Goal: Contribute content: Add original content to the website for others to see

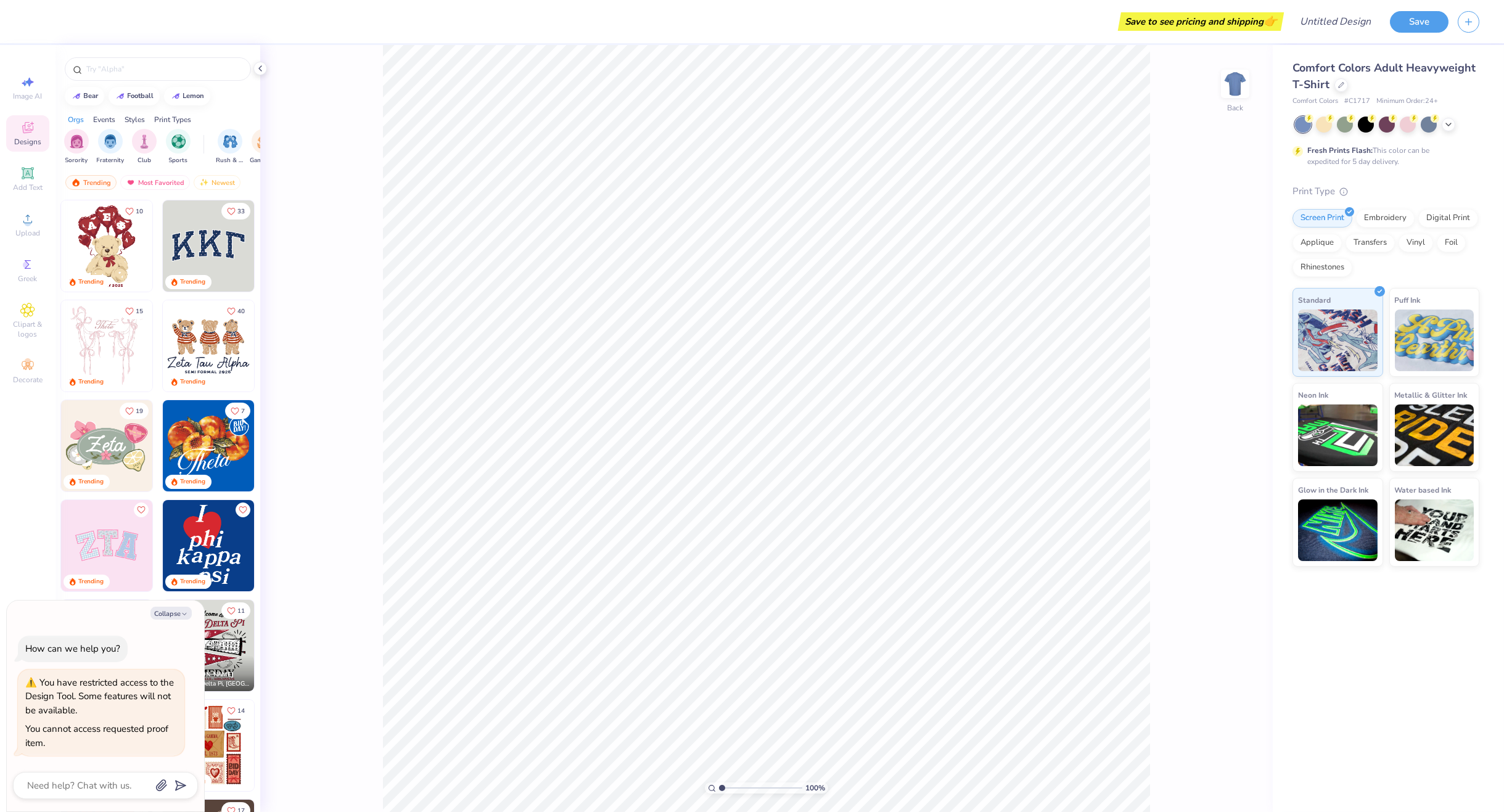
type textarea "x"
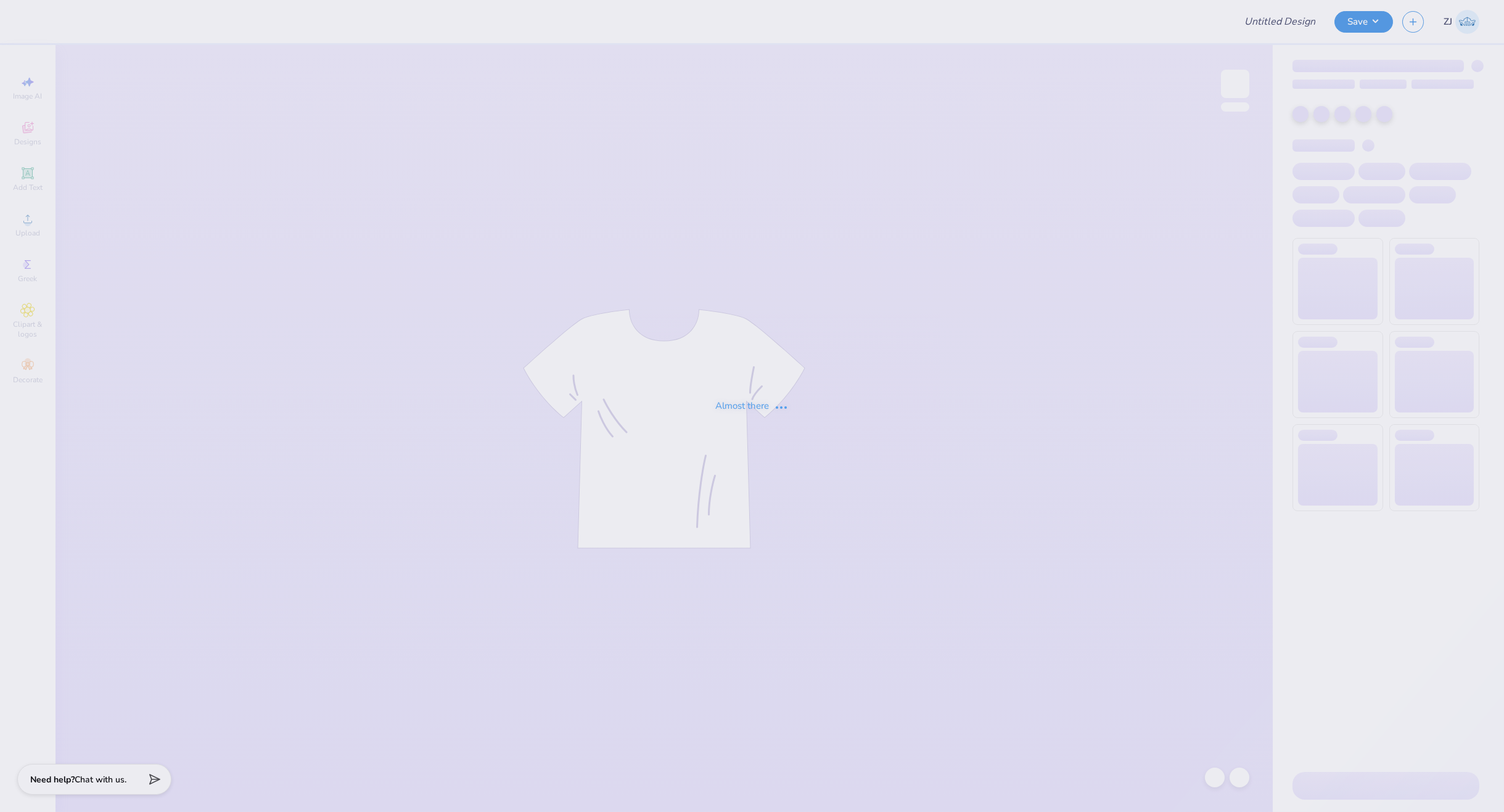
type input "how to title my design to save it"
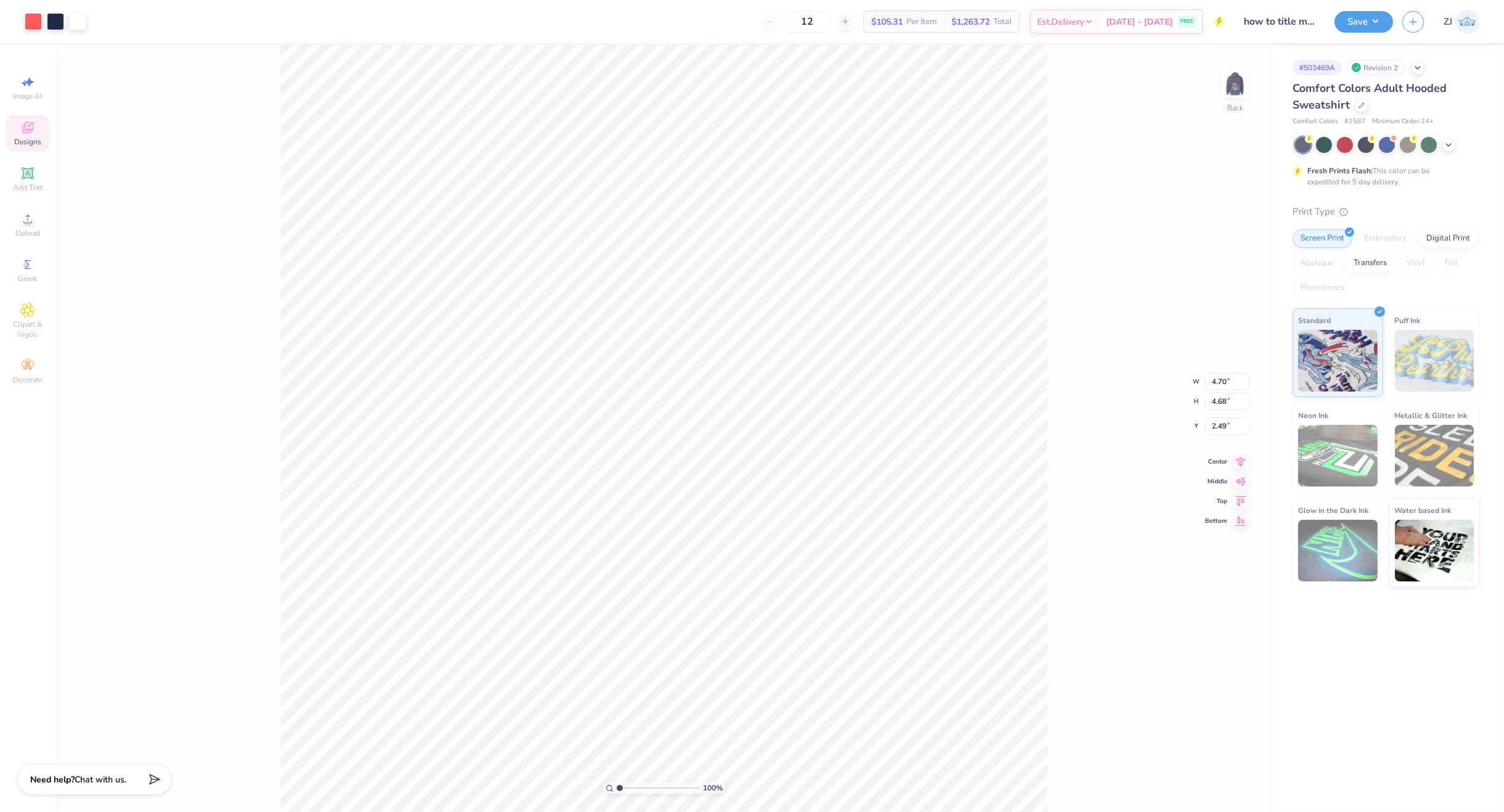
type input "1.71"
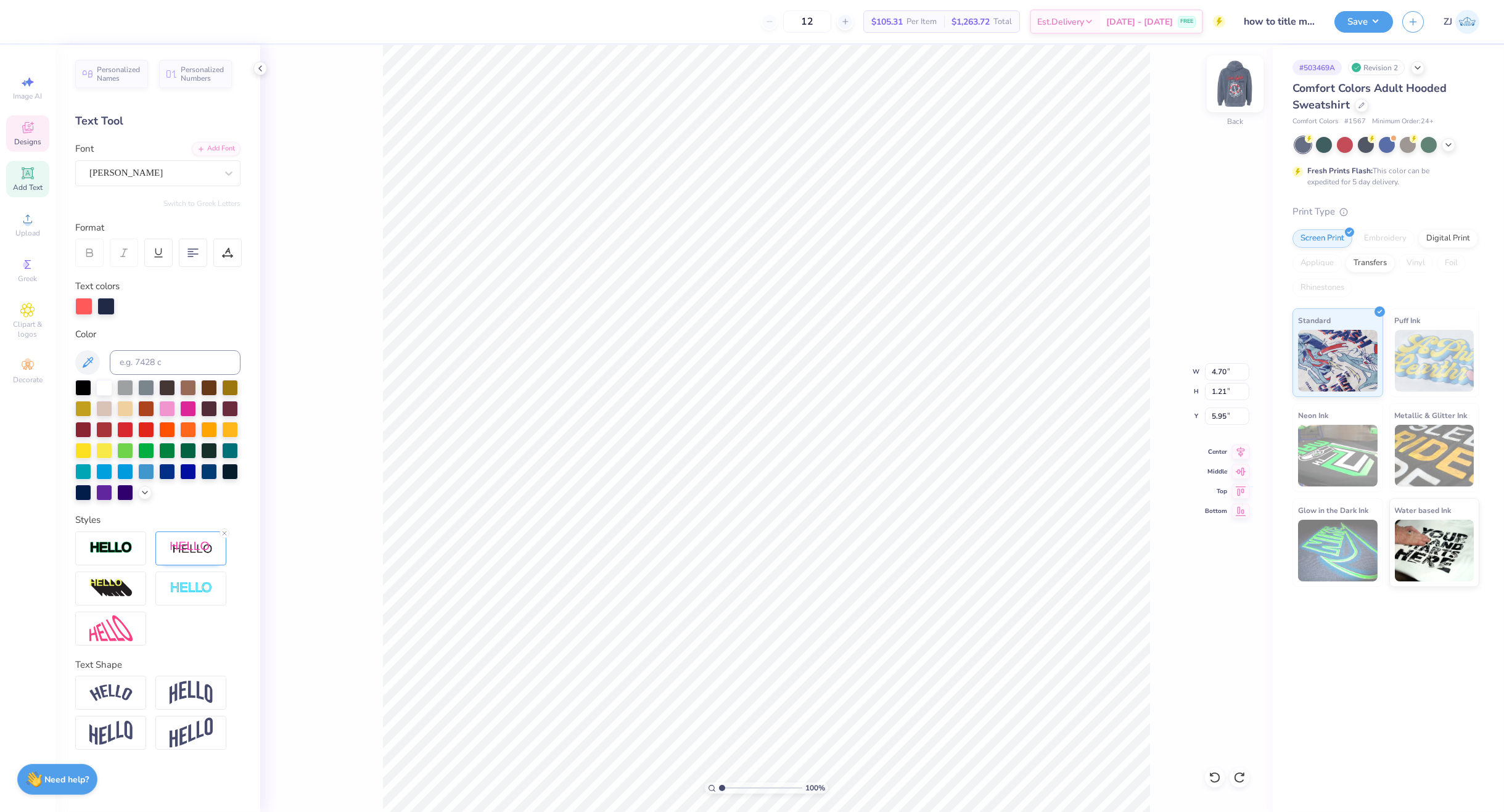
click at [1226, 85] on img at bounding box center [1235, 83] width 49 height 49
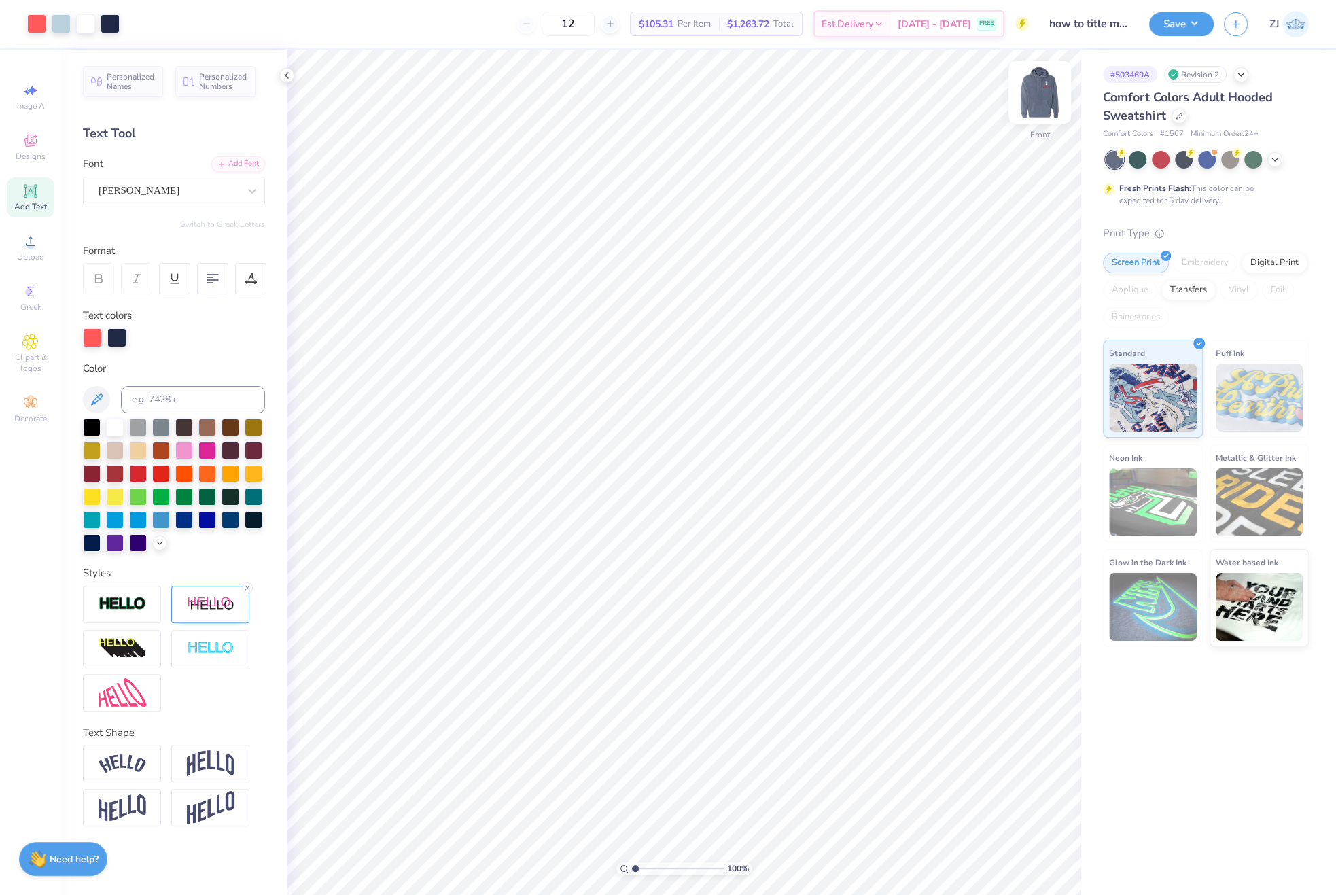
click at [1032, 92] on img at bounding box center [1040, 92] width 54 height 54
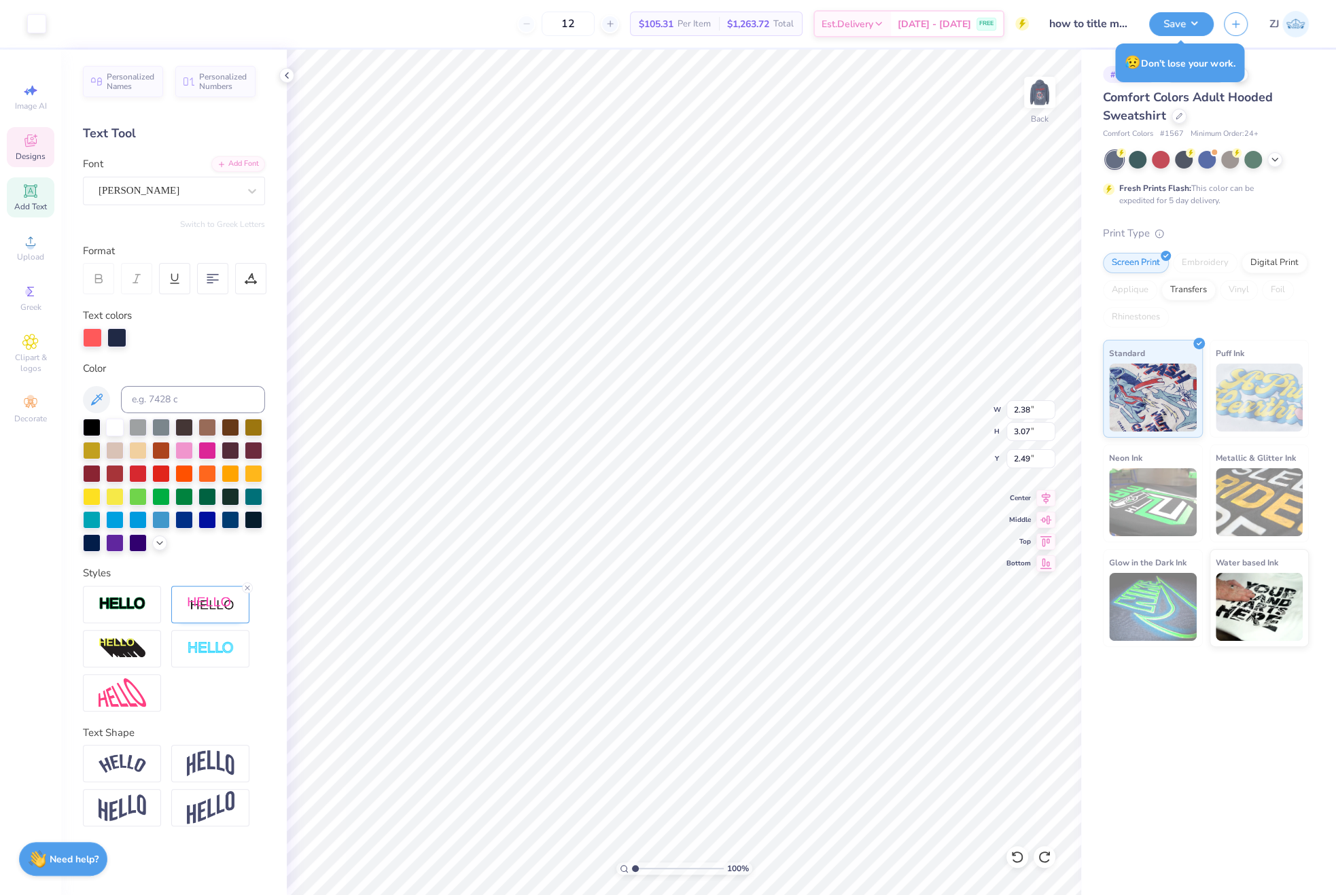
type input "1.71"
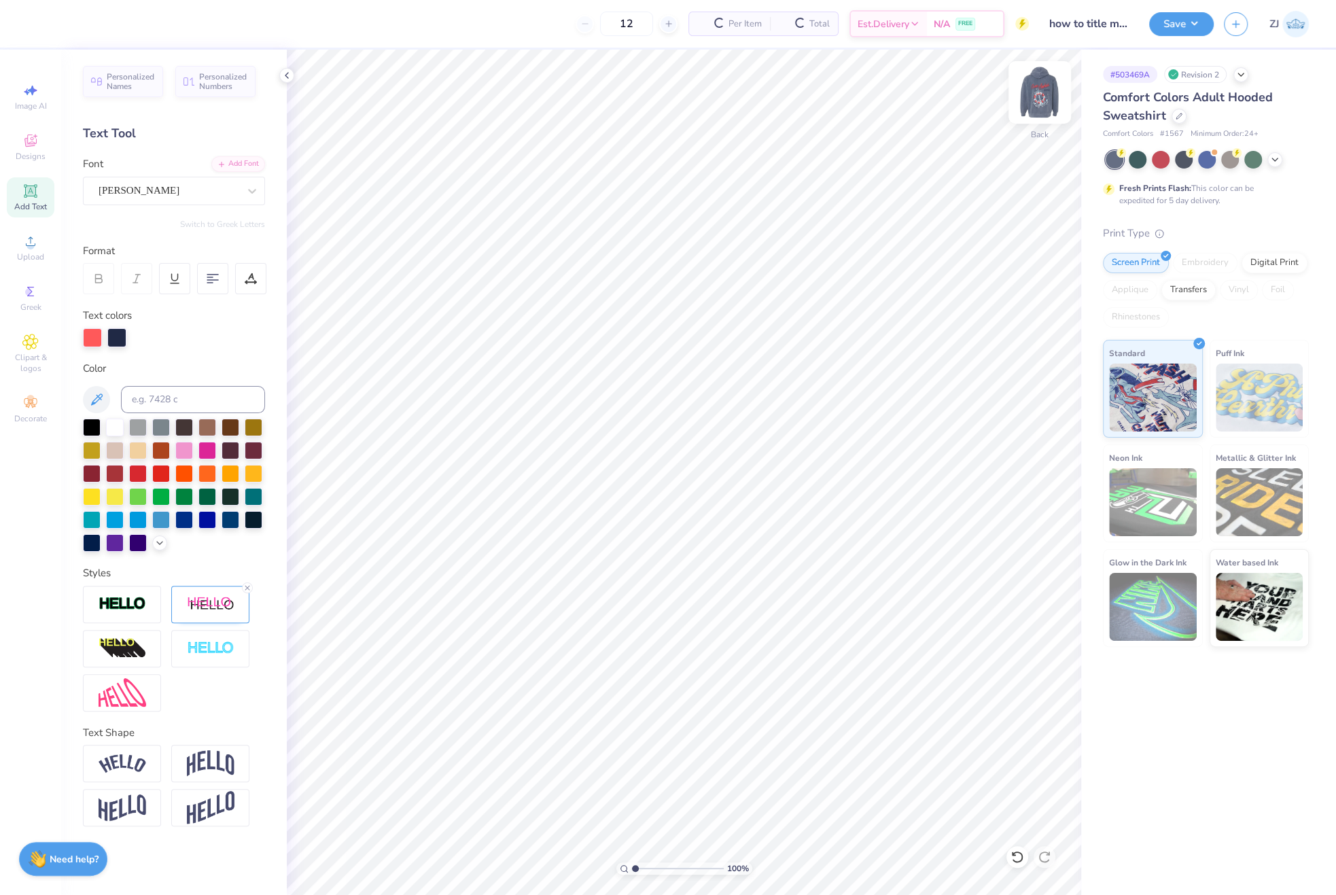
click at [1032, 101] on img at bounding box center [1040, 92] width 54 height 54
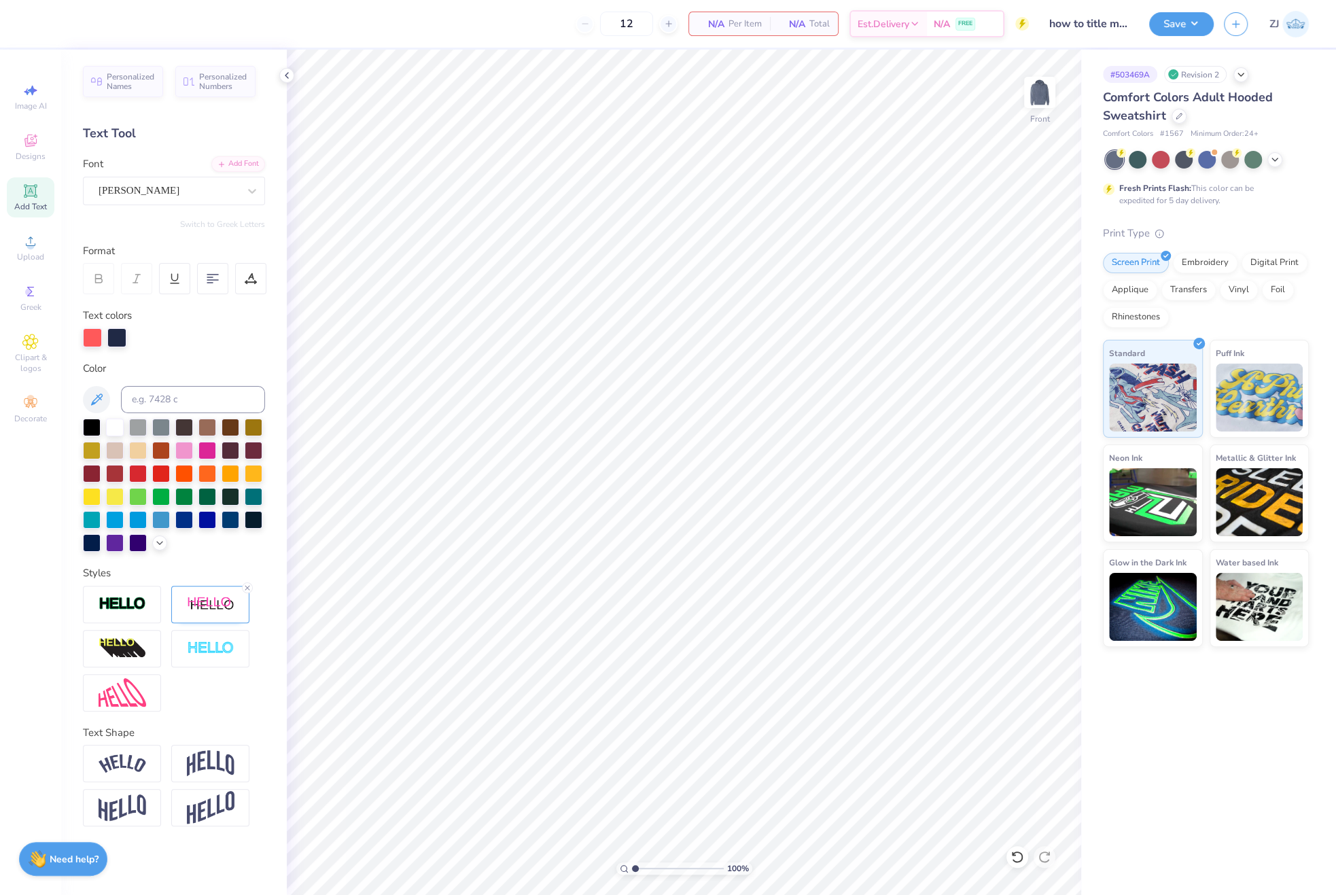
drag, startPoint x: 1032, startPoint y: 111, endPoint x: 803, endPoint y: 1, distance: 253.8
click at [1033, 108] on div at bounding box center [1039, 92] width 31 height 31
click at [43, 256] on div "Upload" at bounding box center [31, 248] width 48 height 40
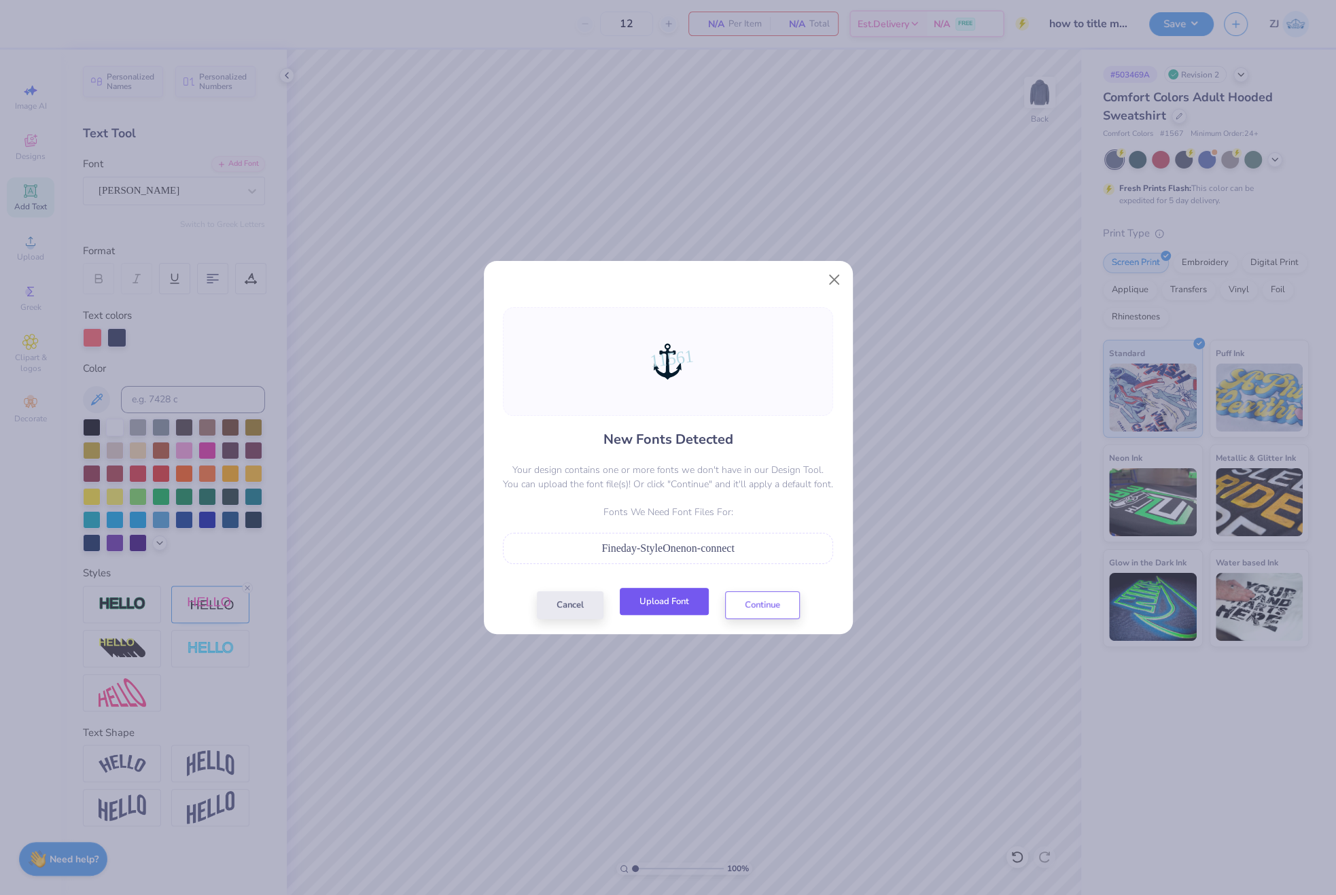
click at [664, 592] on button "Upload Font" at bounding box center [664, 602] width 89 height 28
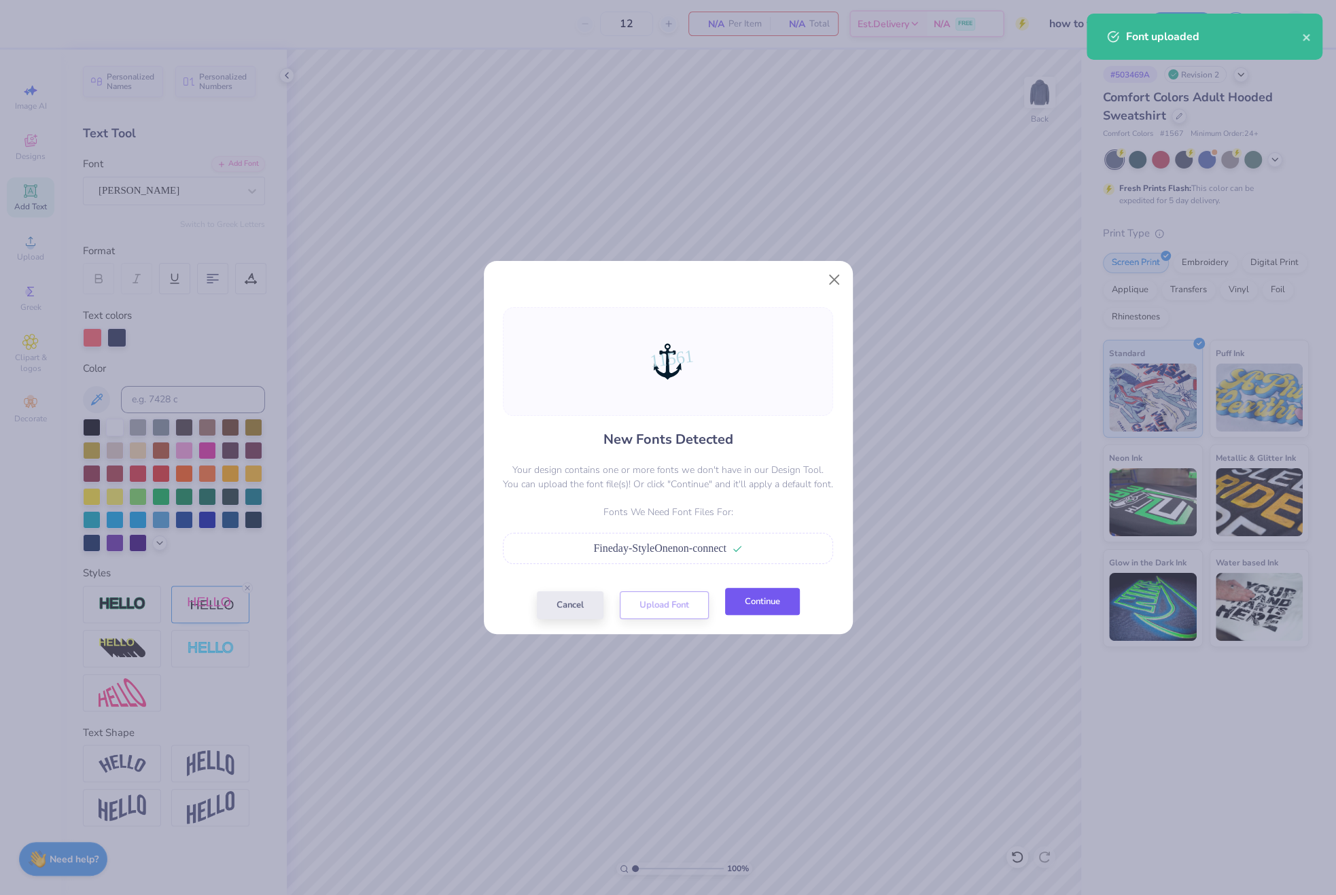
click at [764, 601] on button "Continue" at bounding box center [762, 602] width 75 height 28
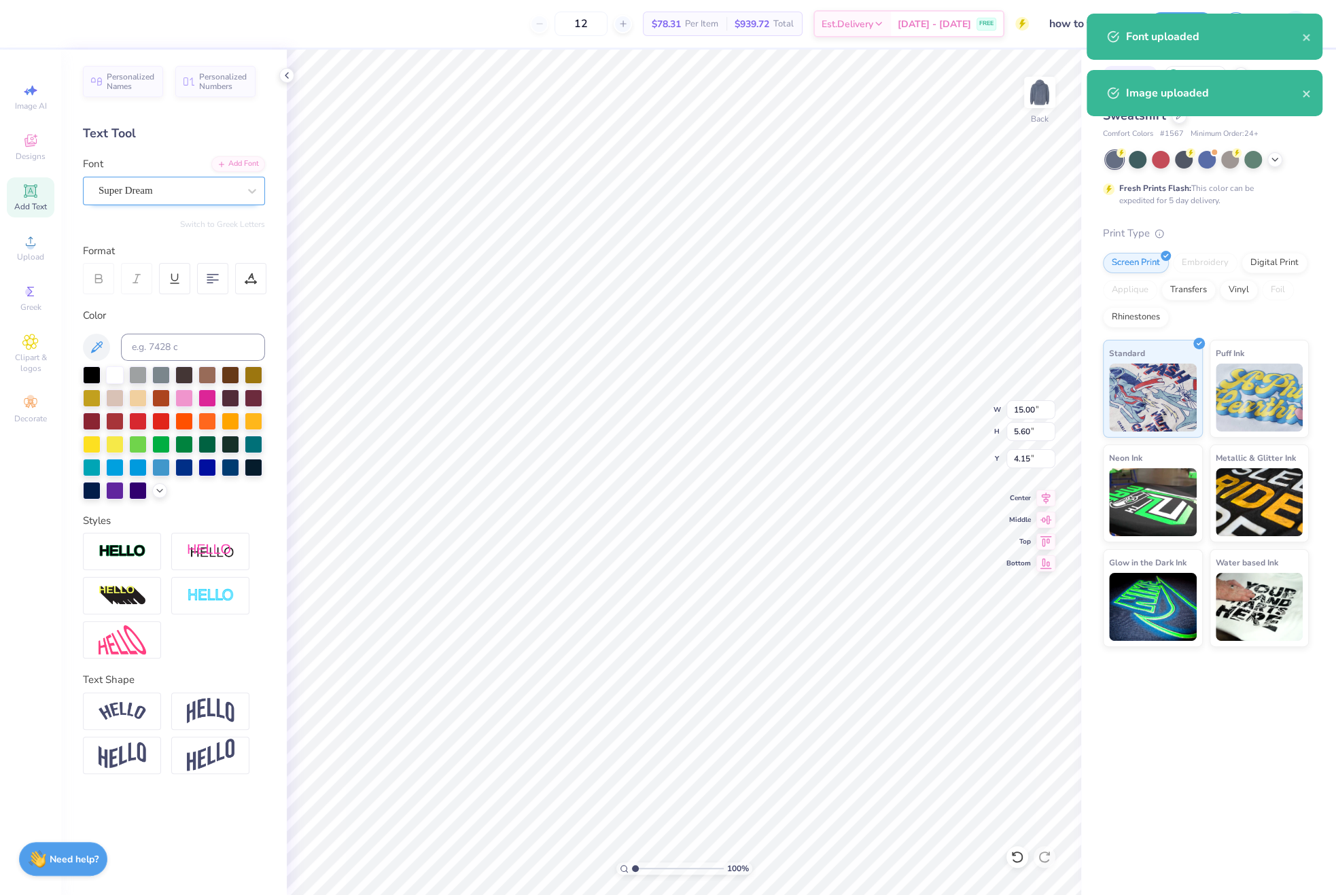
click at [149, 179] on div "Super Dream" at bounding box center [174, 191] width 182 height 29
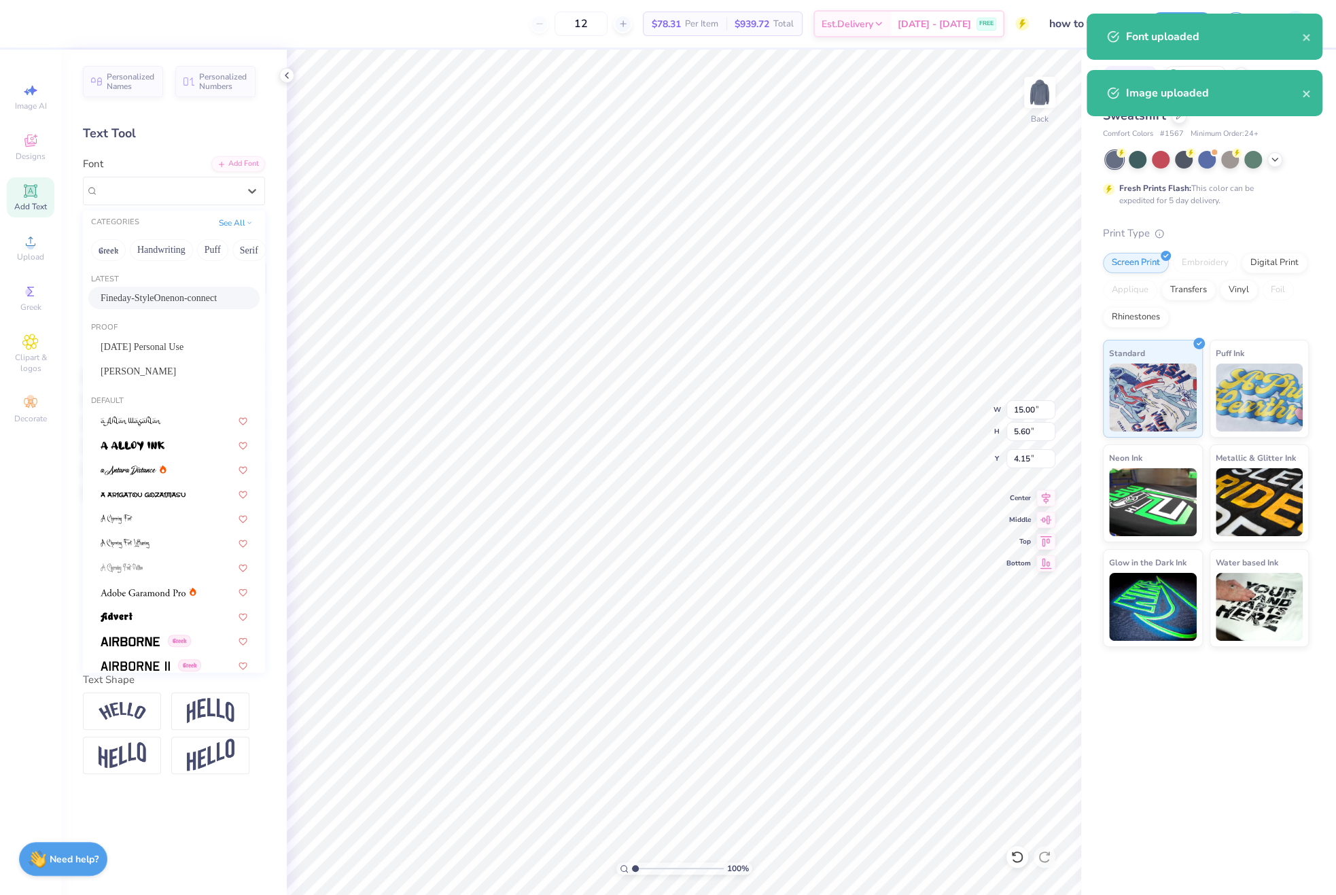
click at [138, 302] on span "Fineday-StyleOnenon-connect" at bounding box center [159, 298] width 116 height 14
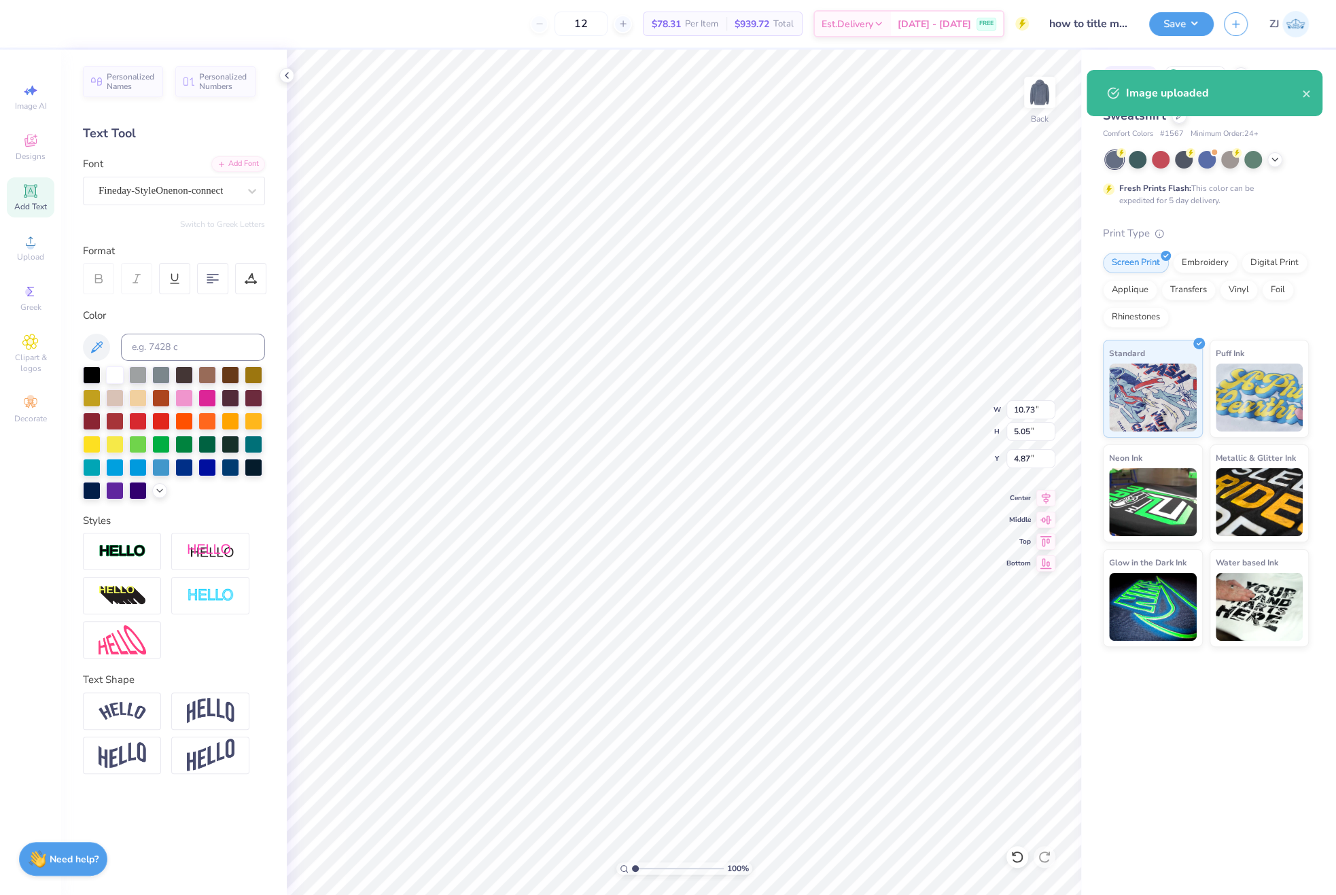
type input "10.73"
type input "5.05"
type input "4.87"
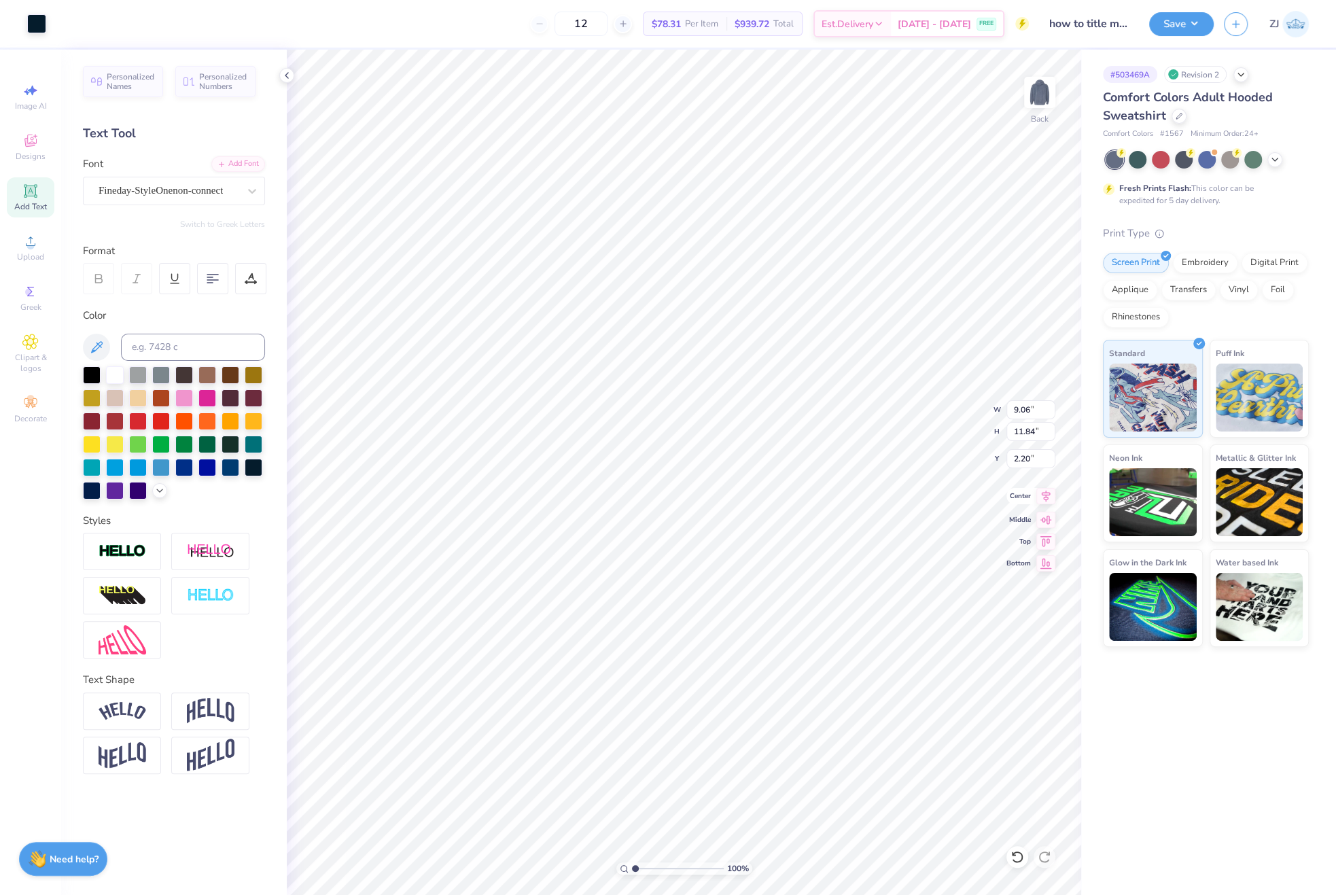
click at [1045, 500] on icon at bounding box center [1046, 496] width 9 height 12
type input "10.73"
type input "5.05"
type input "4.87"
click at [1049, 497] on icon at bounding box center [1045, 496] width 19 height 16
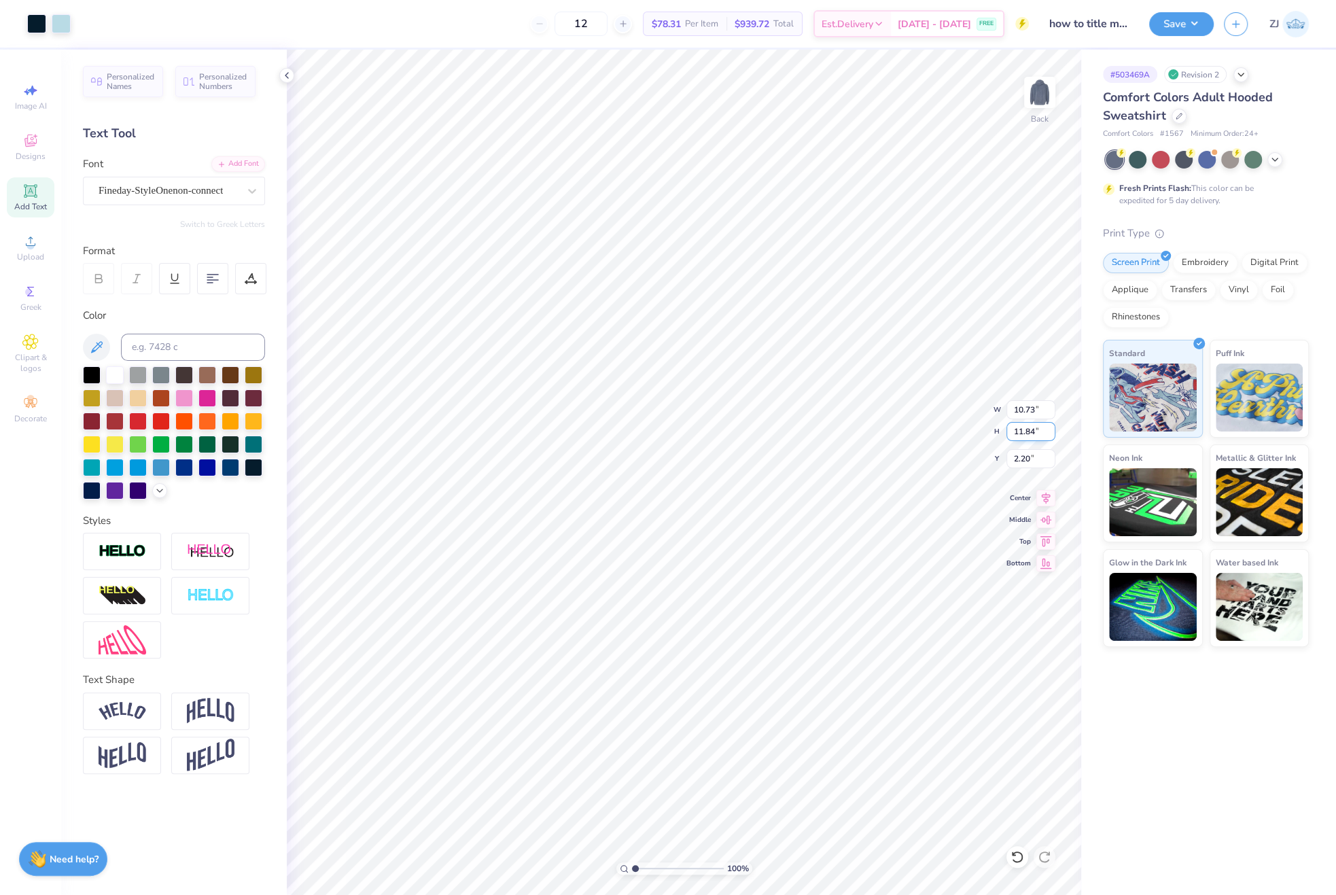
click at [1030, 436] on input "11.84" at bounding box center [1030, 431] width 49 height 19
type input "3.5"
type input "3.17"
type input "3.50"
type input "6.37"
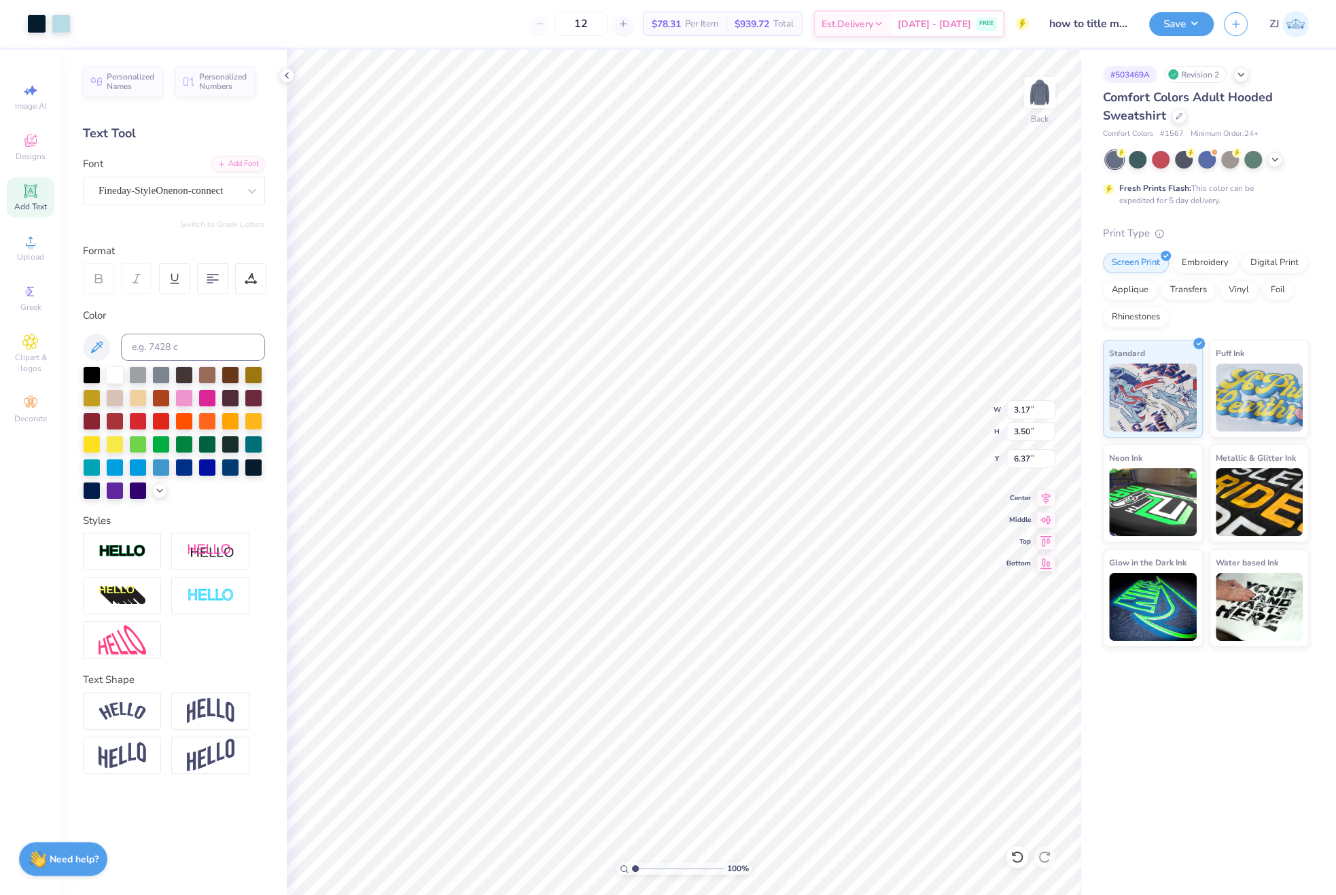
click at [943, 412] on div "100 % Back W 3.17 3.17 " H 3.50 3.50 " Y 6.37 6.37 " Center Middle Top Bottom" at bounding box center [684, 472] width 794 height 845
type input "3.00"
click at [957, 401] on div "100 % Back W 3.17 3.17 " H 3.50 3.50 " Y 3.00 3.00 " Center Middle Top Bottom" at bounding box center [684, 472] width 794 height 845
click at [1038, 86] on img at bounding box center [1040, 92] width 54 height 54
click at [36, 249] on icon at bounding box center [30, 241] width 16 height 16
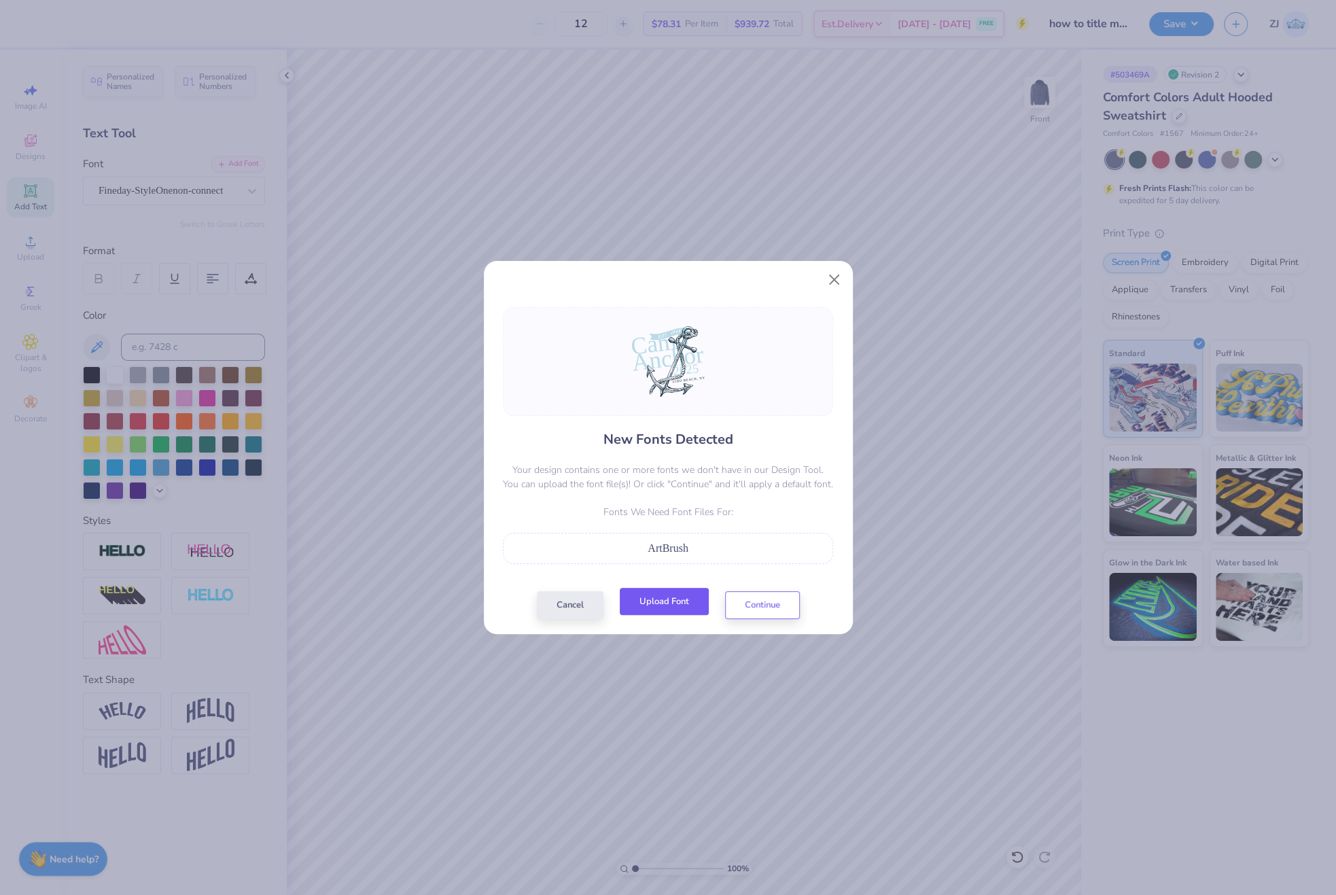
click at [669, 600] on button "Upload Font" at bounding box center [664, 602] width 89 height 28
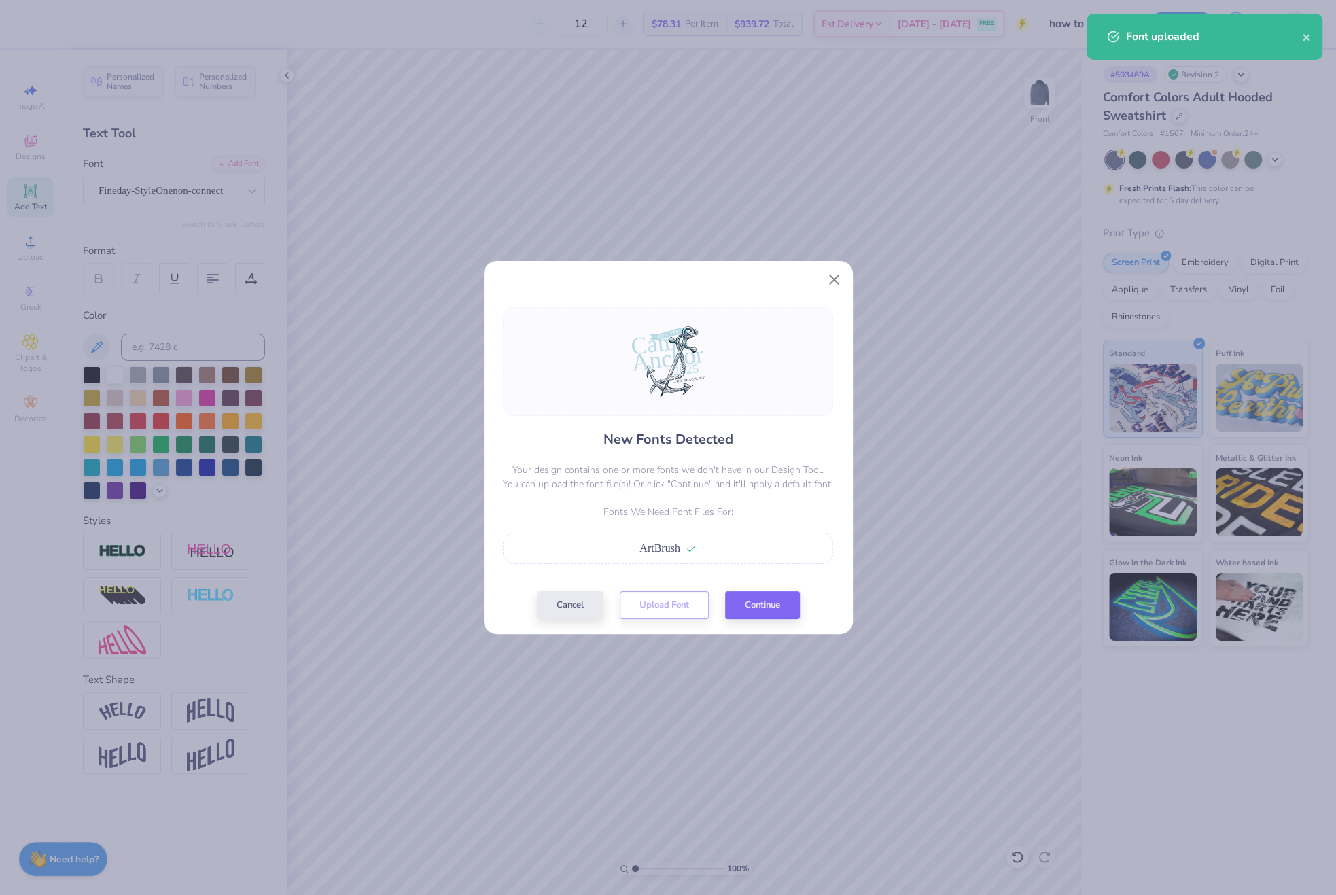
click at [752, 584] on div "New Fonts Detected Your design contains one or more fonts we don't have in our …" at bounding box center [668, 463] width 338 height 312
click at [756, 599] on button "Continue" at bounding box center [762, 602] width 75 height 28
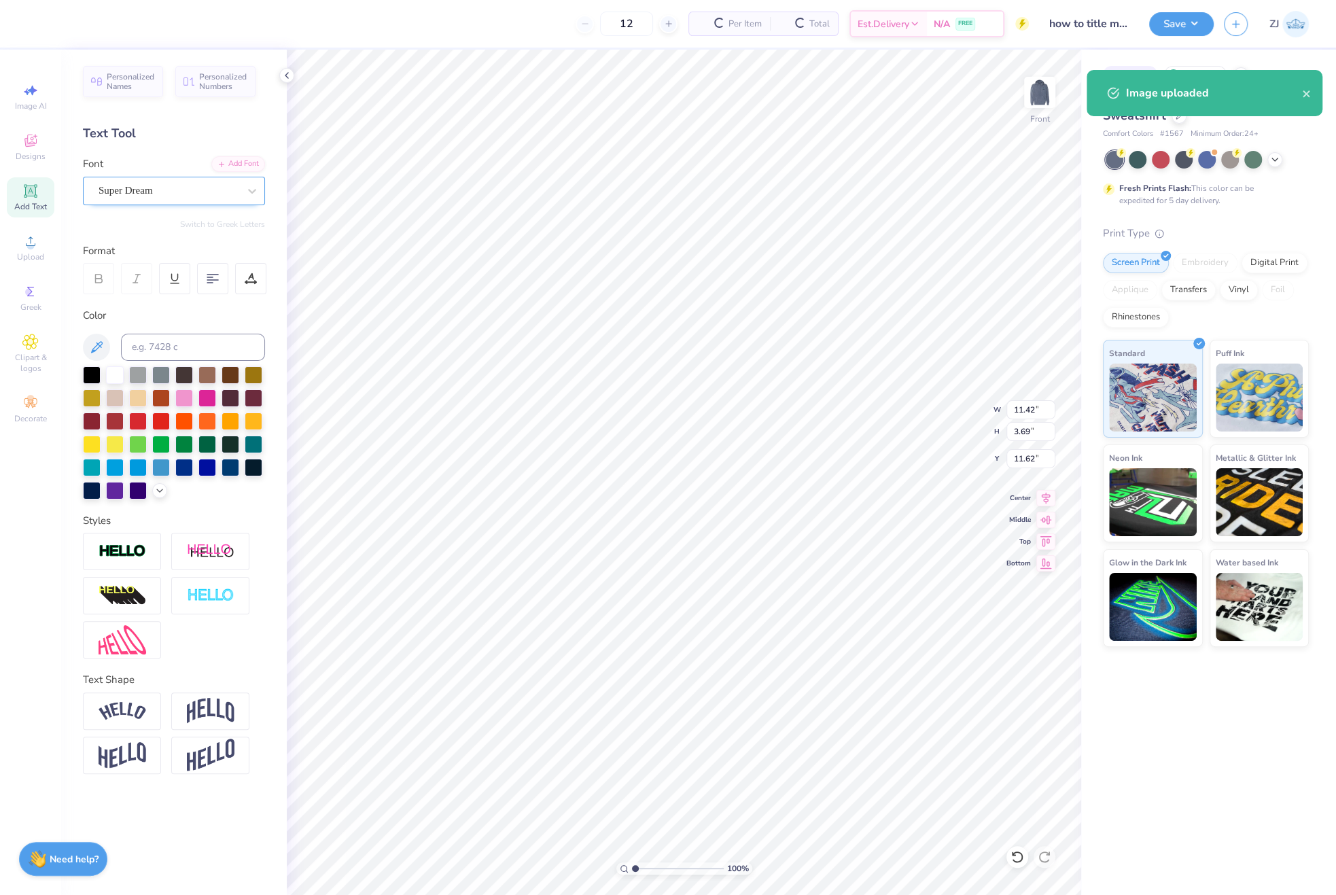
click at [110, 183] on div "Super Dream" at bounding box center [168, 190] width 143 height 21
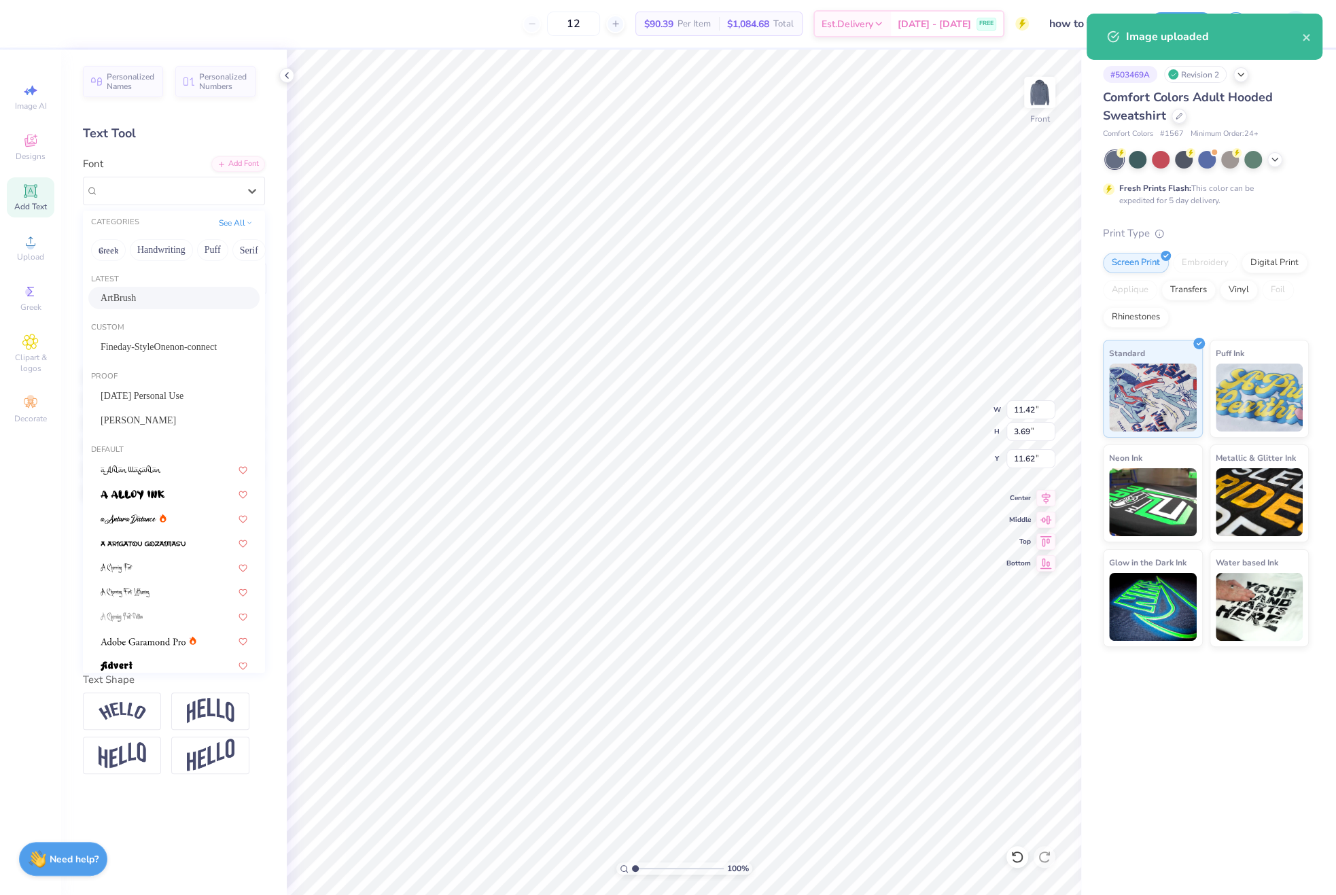
click at [112, 296] on span "ArtBrush" at bounding box center [118, 298] width 35 height 14
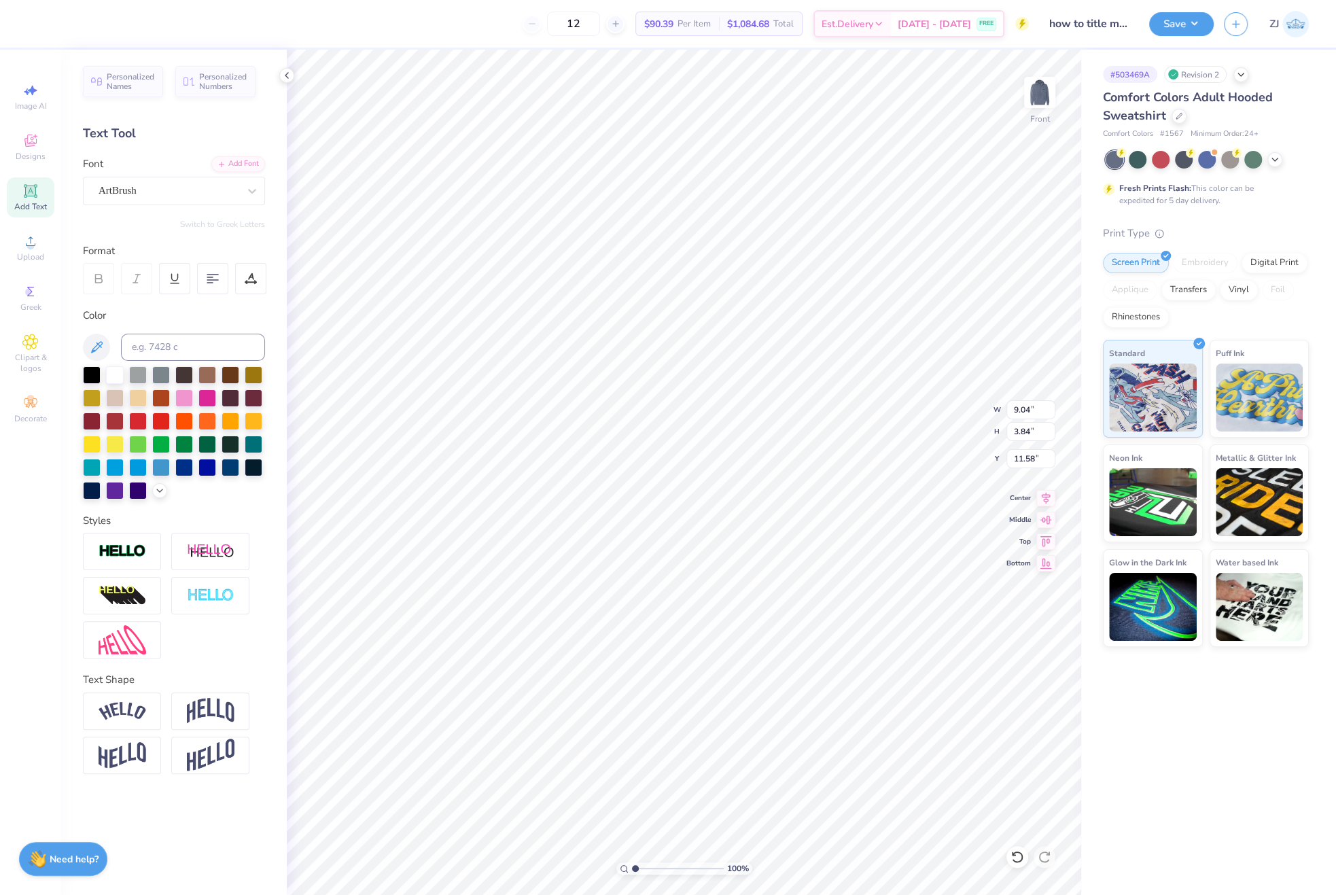
type input "9.04"
type input "3.84"
type input "11.58"
click at [123, 190] on div "ArtBrush" at bounding box center [168, 190] width 143 height 21
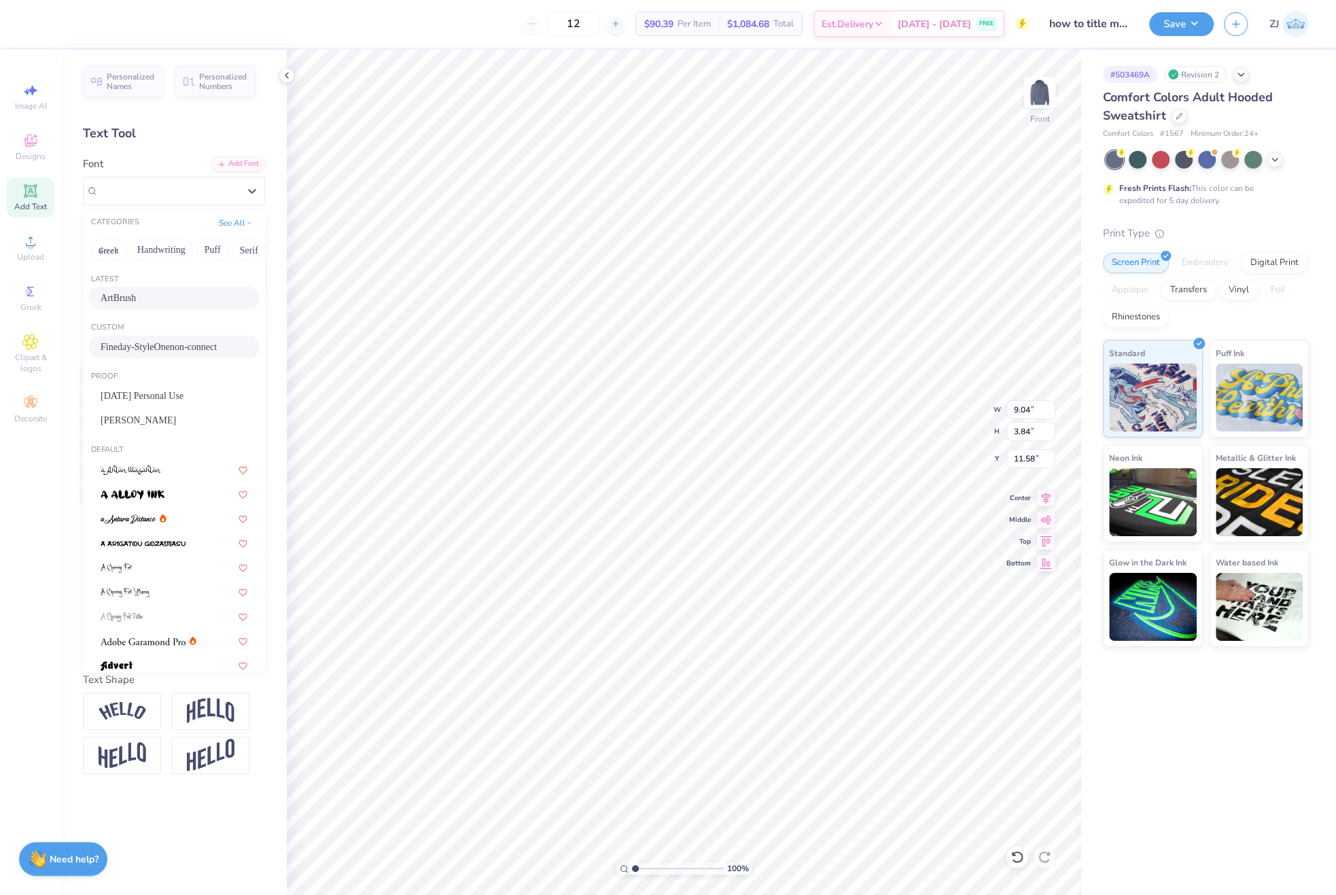
click at [122, 341] on span "Fineday-StyleOnenon-connect" at bounding box center [159, 347] width 116 height 14
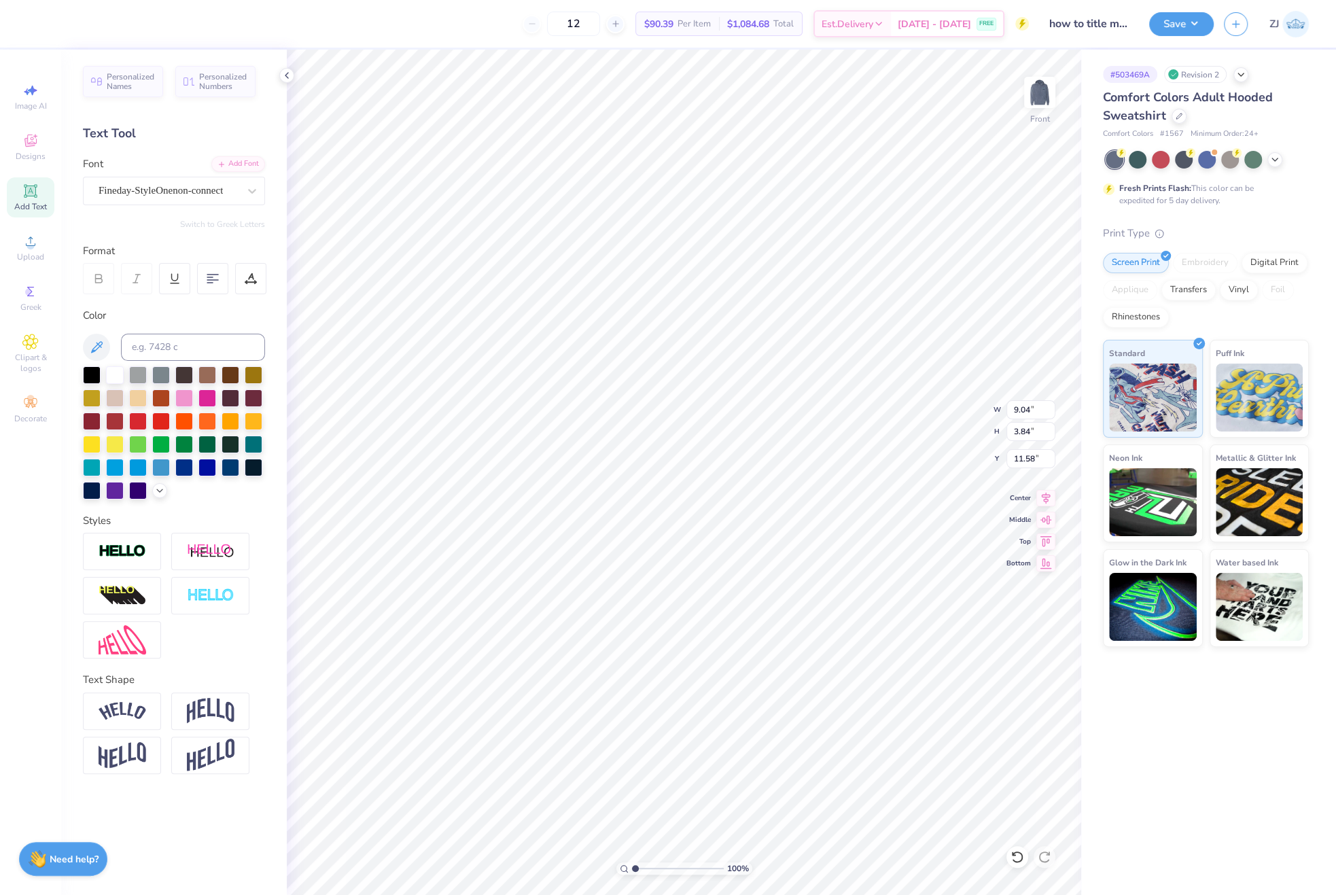
type input "9.73"
type input "3.42"
type input "11.82"
type input "15.00"
type input "4.22"
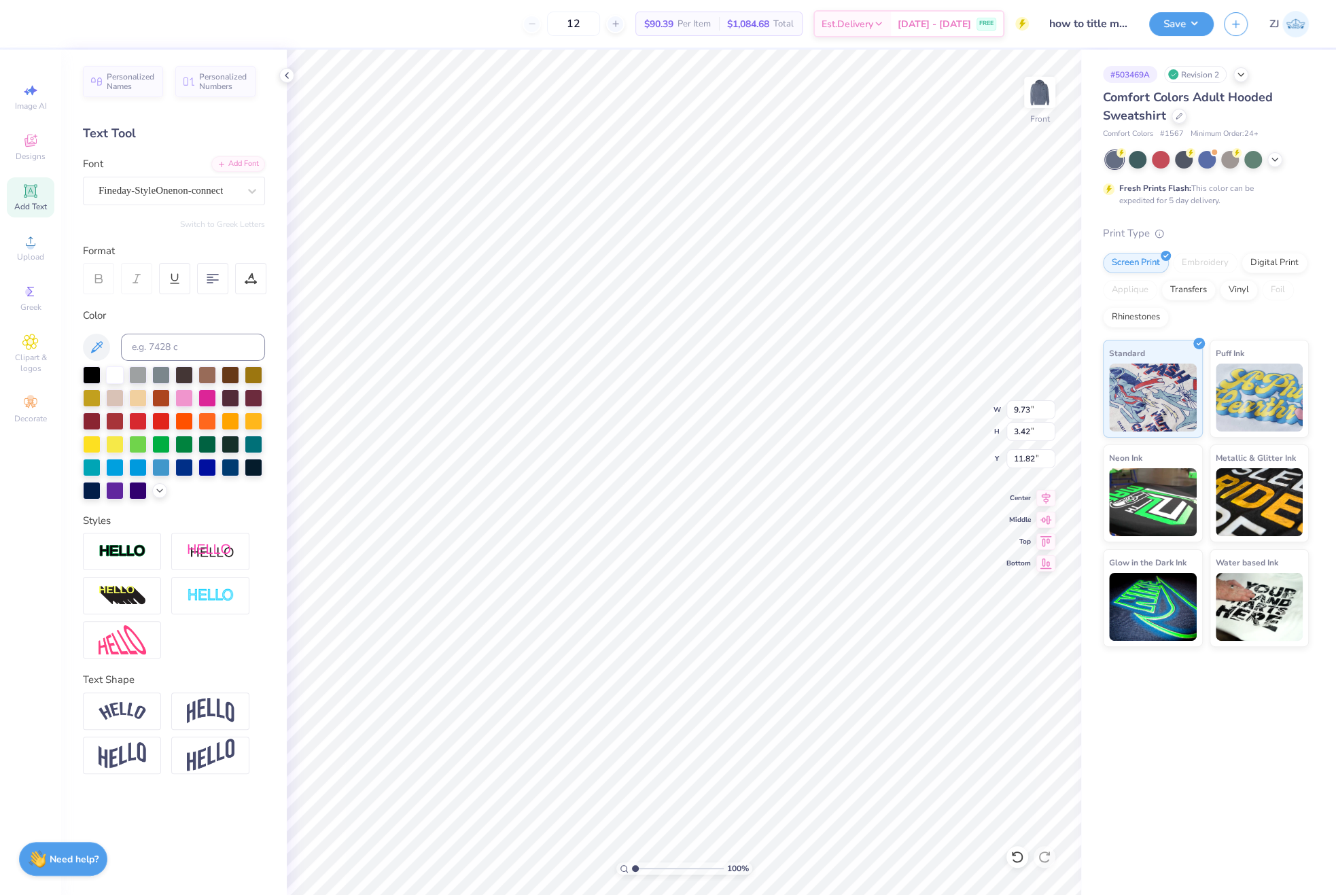
type input "14.22"
click at [107, 184] on div "Super Dream" at bounding box center [168, 190] width 143 height 21
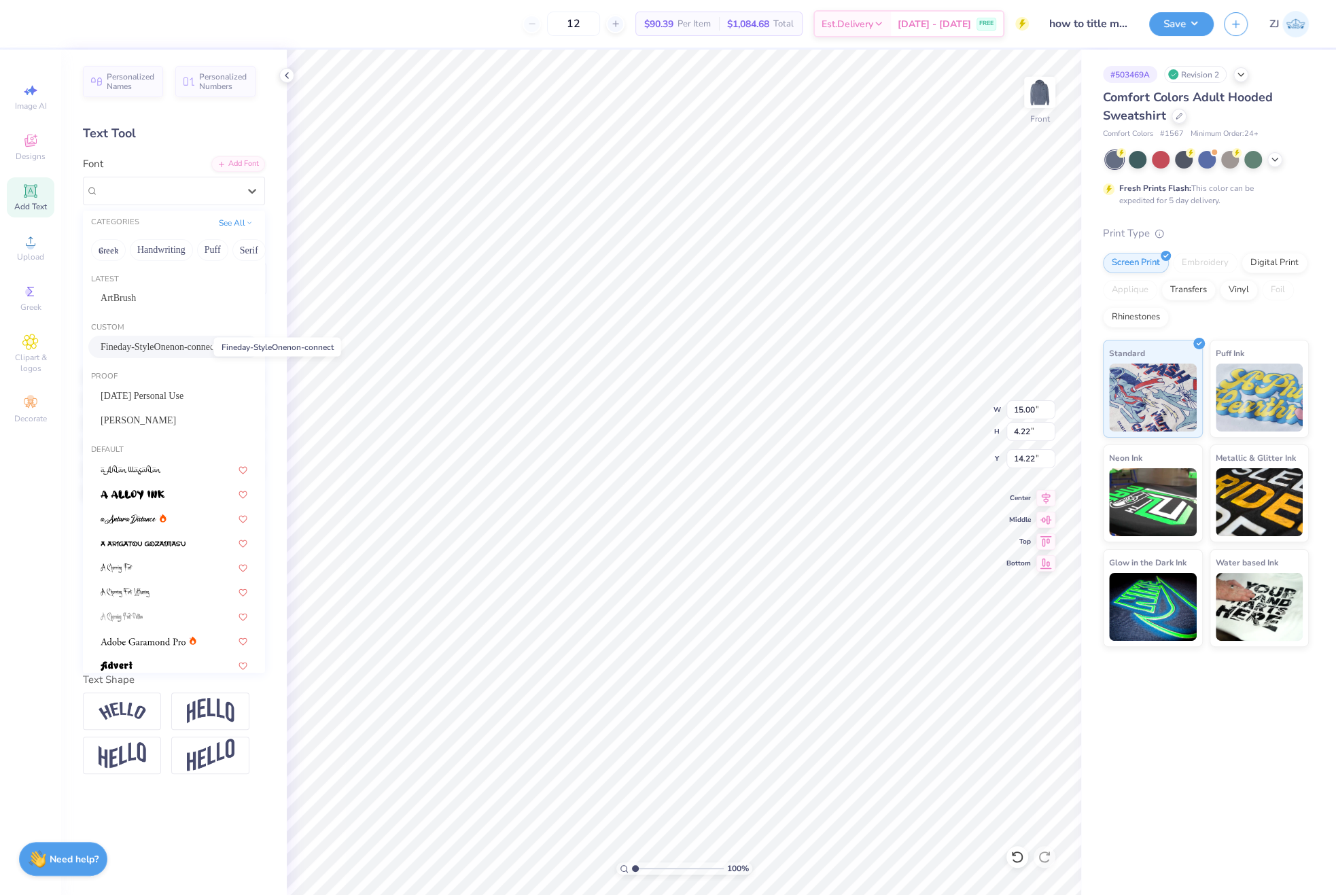
click at [113, 348] on span "Fineday-StyleOnenon-connect" at bounding box center [159, 347] width 116 height 14
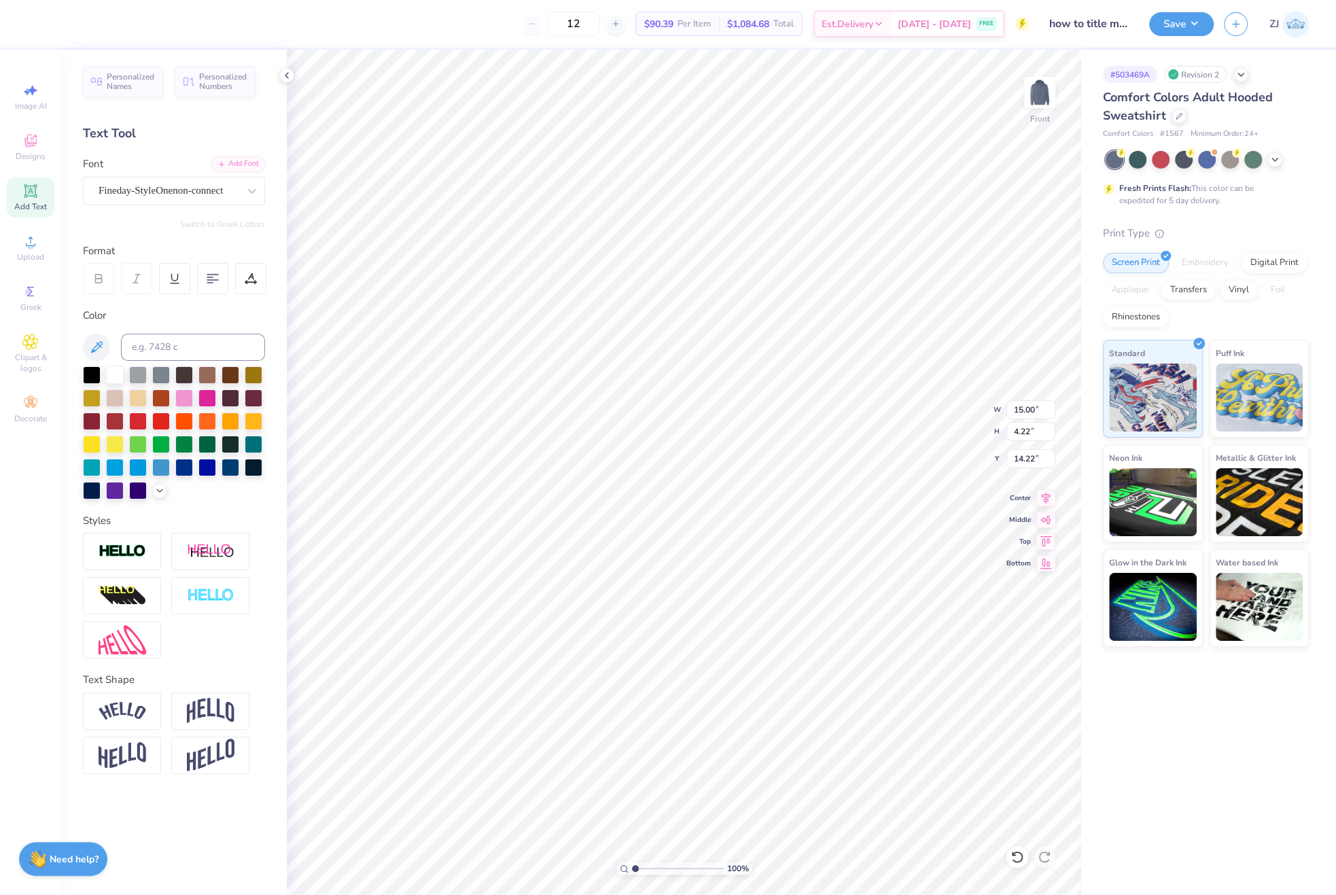
type input "13.29"
type input "4.02"
type input "14.67"
type input "5.77"
type input "2.35"
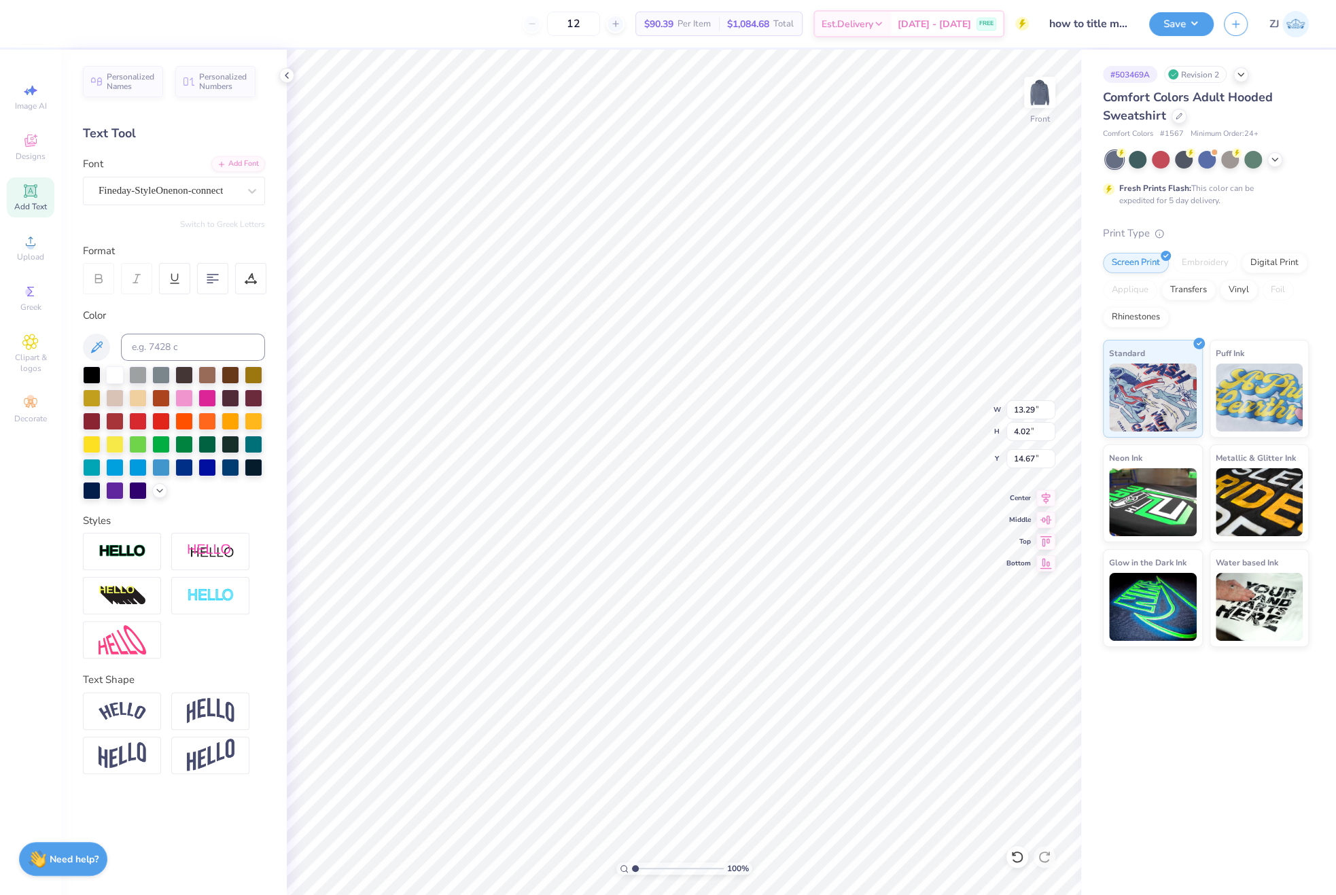
type input "17.03"
click at [157, 195] on div "Super Dream" at bounding box center [168, 190] width 143 height 21
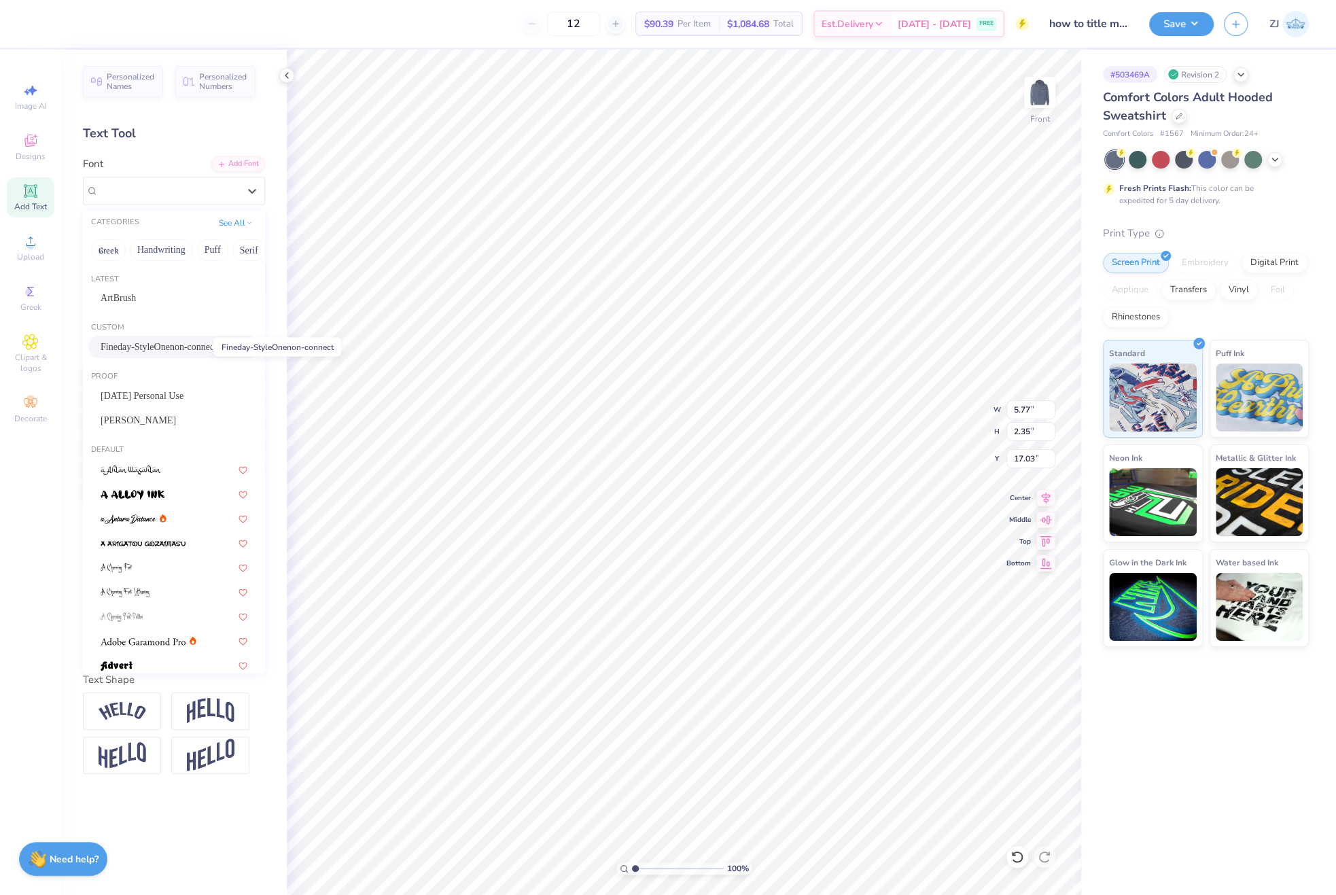
click at [144, 349] on span "Fineday-StyleOnenon-connect" at bounding box center [159, 347] width 116 height 14
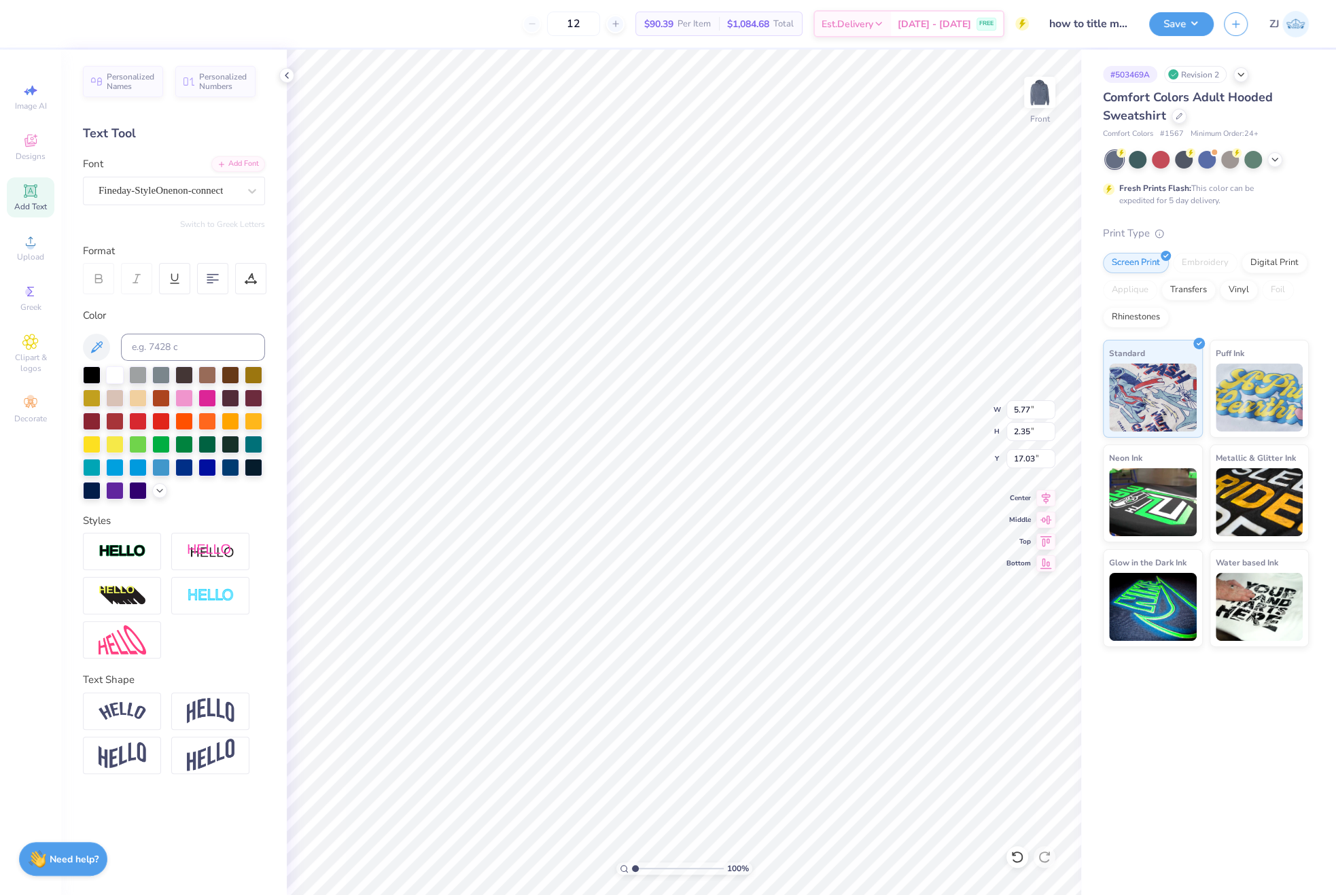
type input "4.90"
type input "2.16"
type input "17.28"
type input "9.69"
type input "13.30"
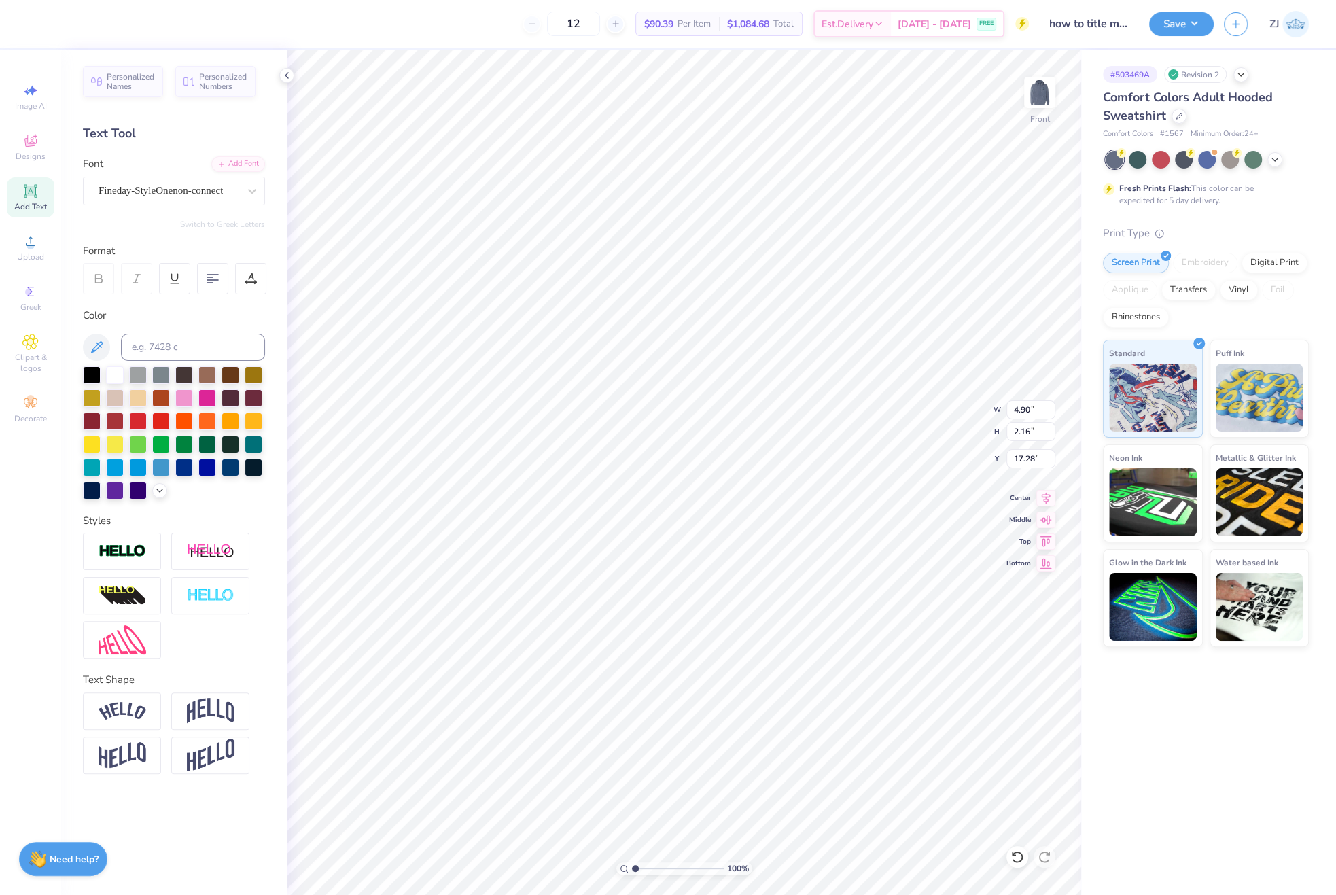
type input "10.10"
type input "5.72"
type input "1.14"
type input "19.61"
click at [172, 189] on div "Super Dream" at bounding box center [168, 190] width 143 height 21
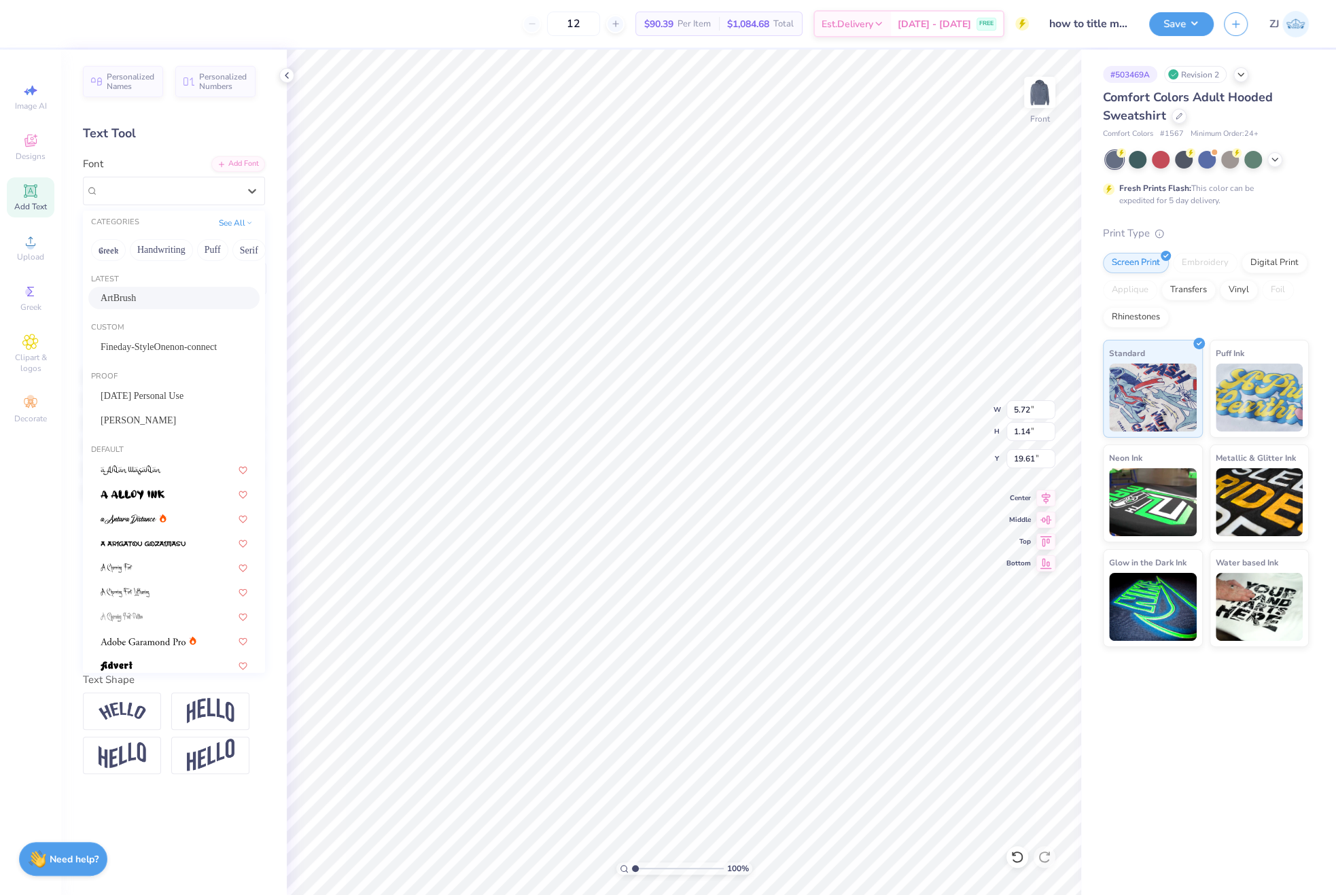
click at [141, 298] on div "ArtBrush" at bounding box center [174, 298] width 147 height 14
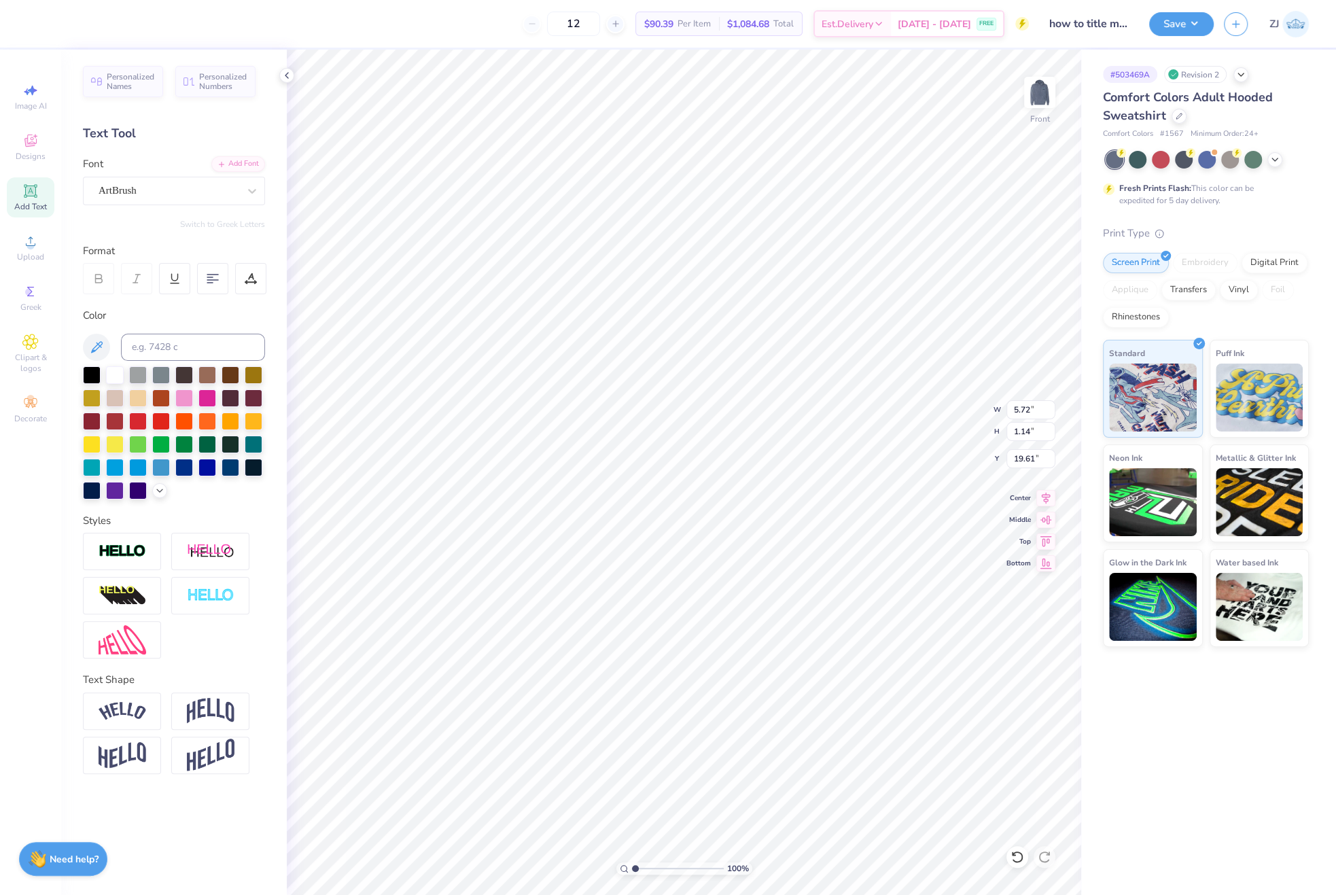
type input "5.11"
type input "1.09"
type input "19.64"
type input "9.73"
type input "3.42"
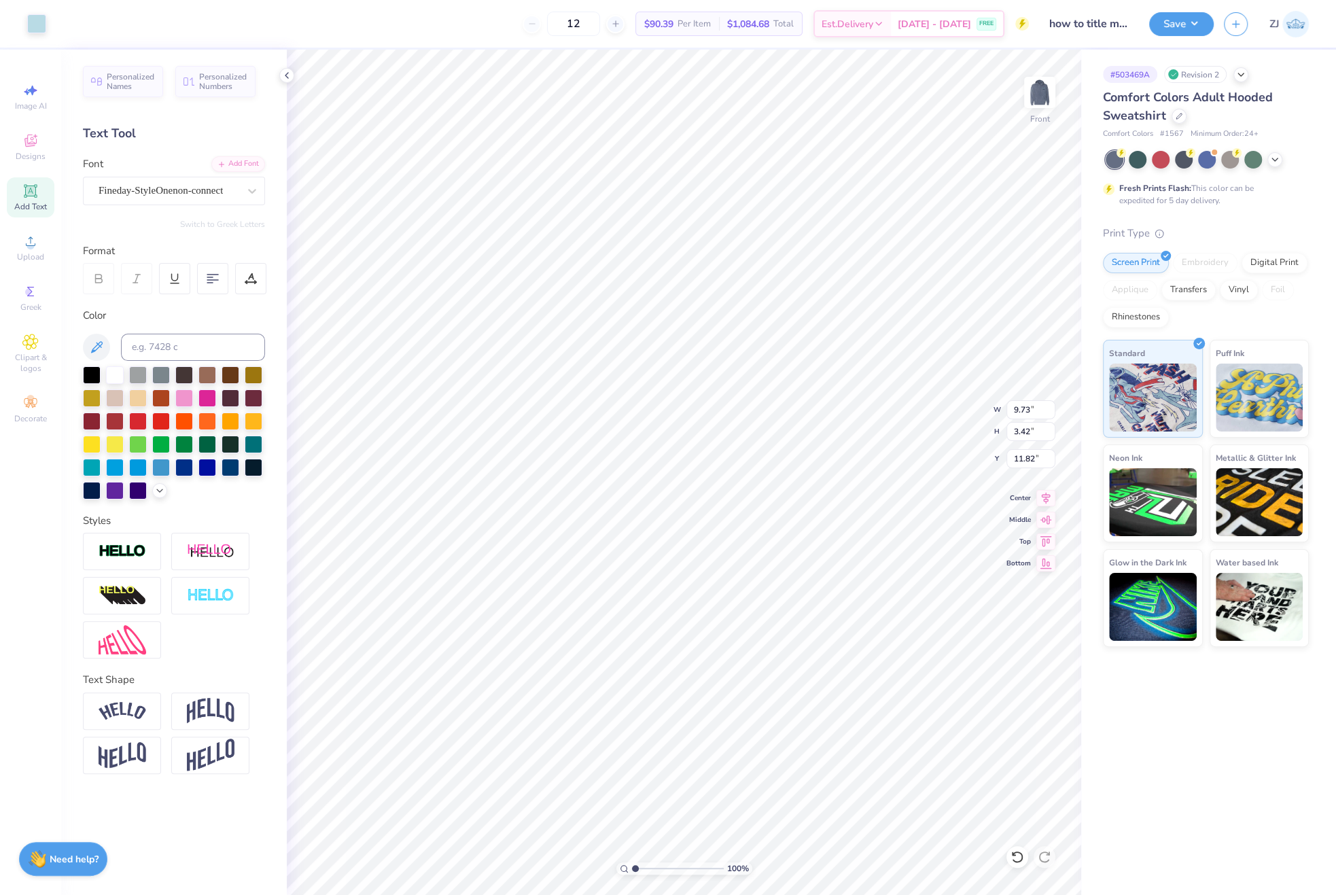
type input "11.82"
type input "13.29"
type input "4.02"
type input "14.58"
type input "19.16"
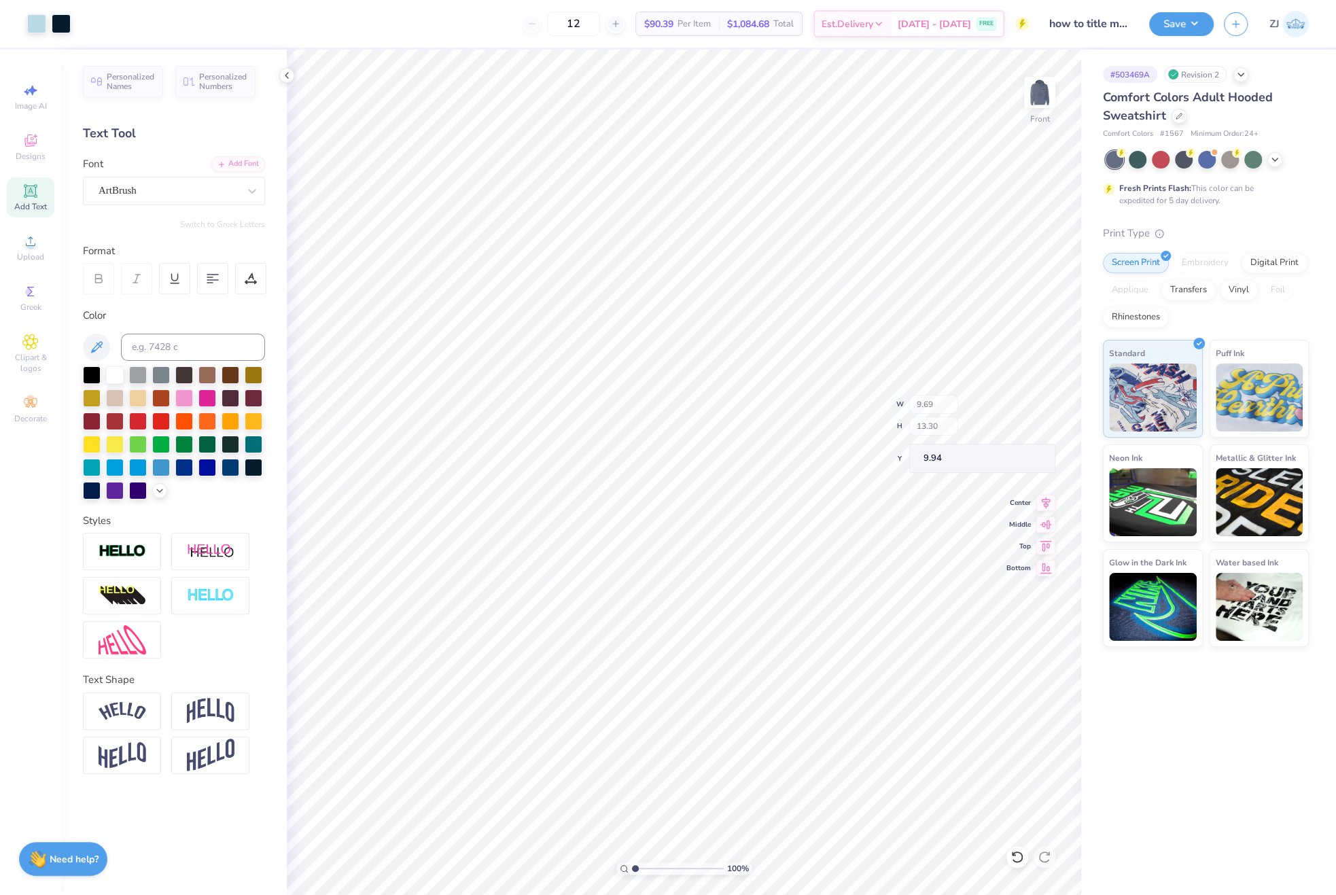
type input "9.94"
type input "4.90"
type input "2.16"
type input "17.22"
type input "19.56"
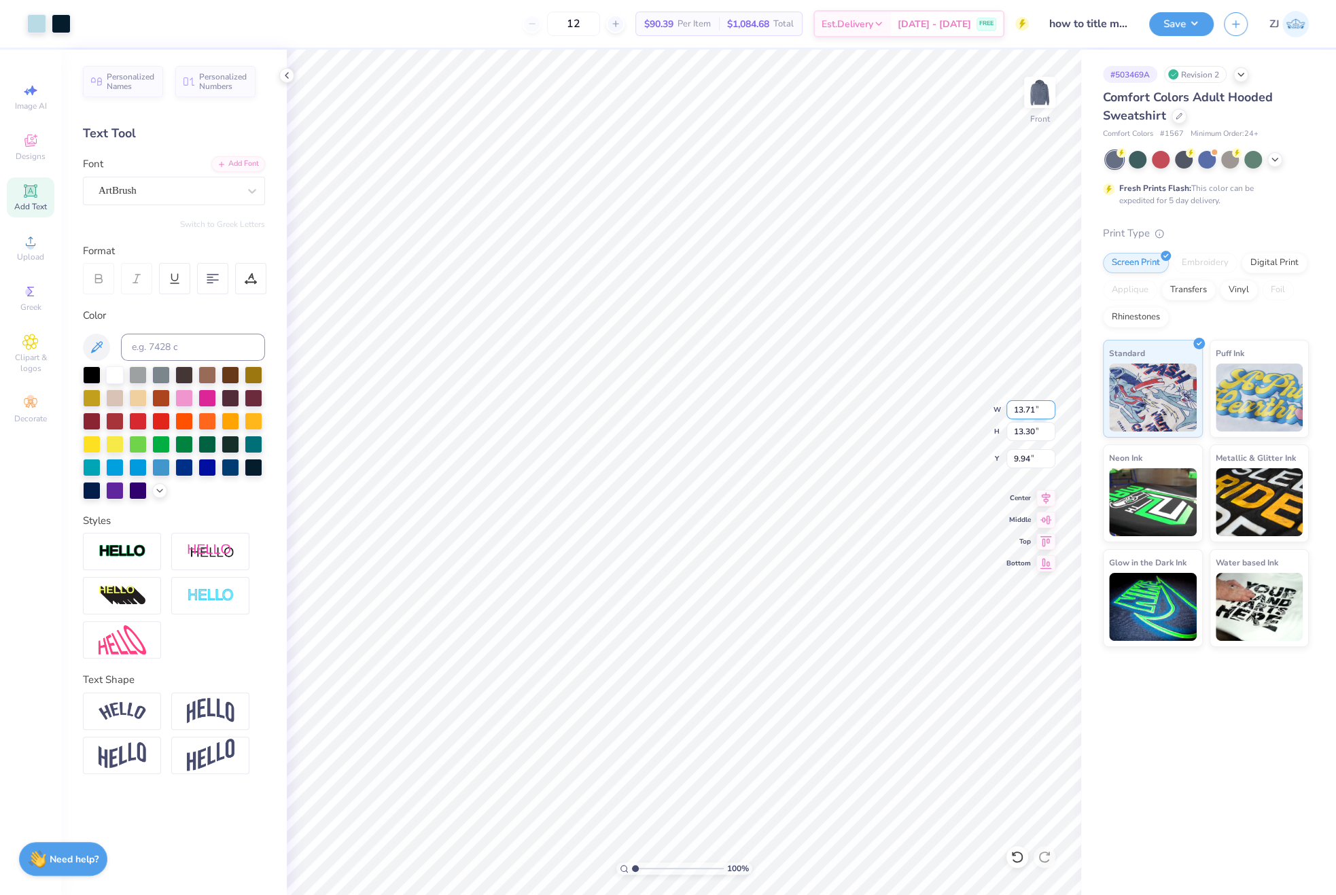
click at [1026, 404] on input "13.71" at bounding box center [1030, 409] width 49 height 19
click at [1038, 465] on input "9.94" at bounding box center [1030, 458] width 49 height 19
type input "12.50"
type input "12.13"
type input "6.00"
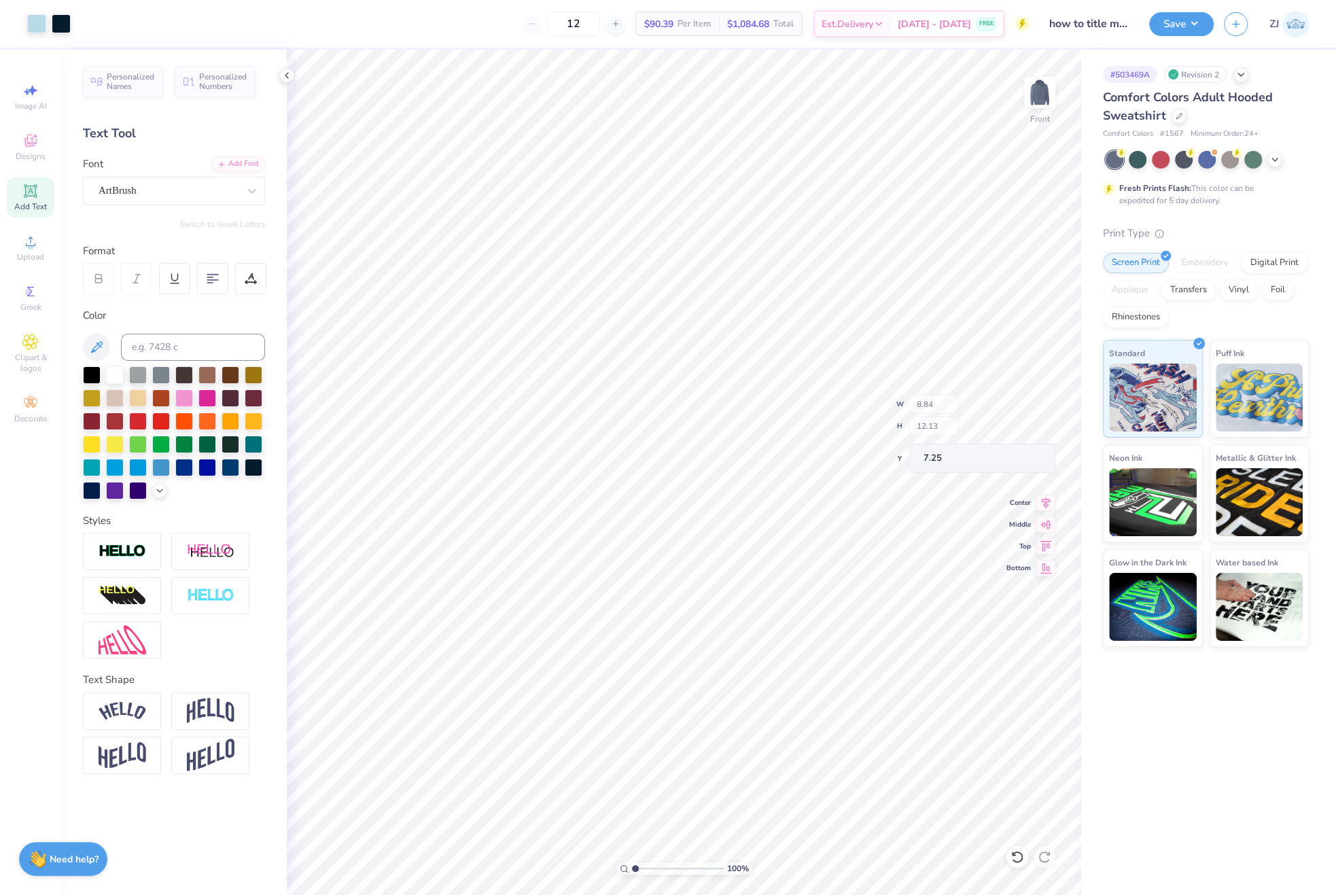
type input "7.25"
click at [1046, 493] on icon at bounding box center [1045, 496] width 19 height 16
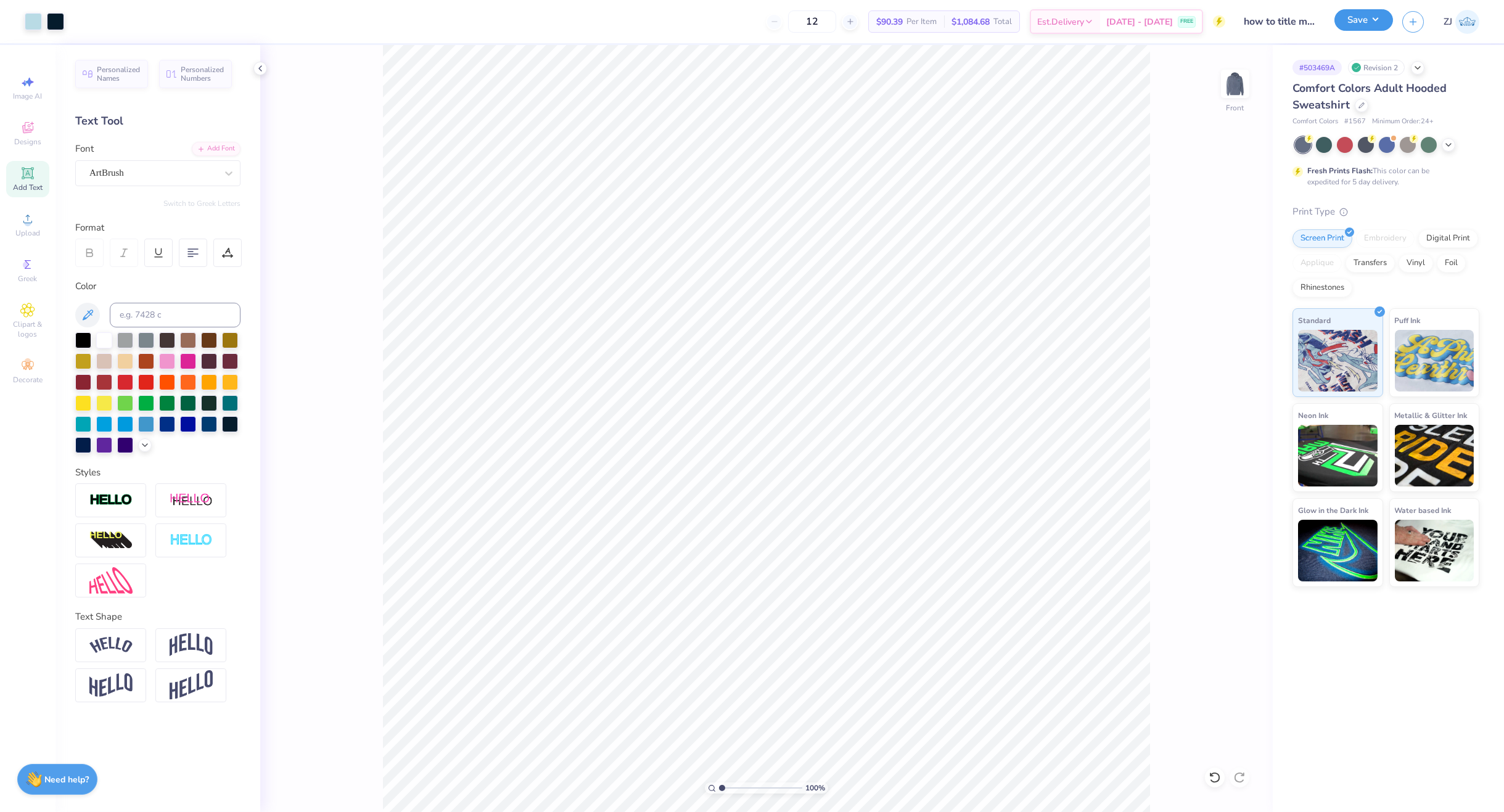
click at [1354, 17] on button "Save" at bounding box center [1364, 20] width 59 height 22
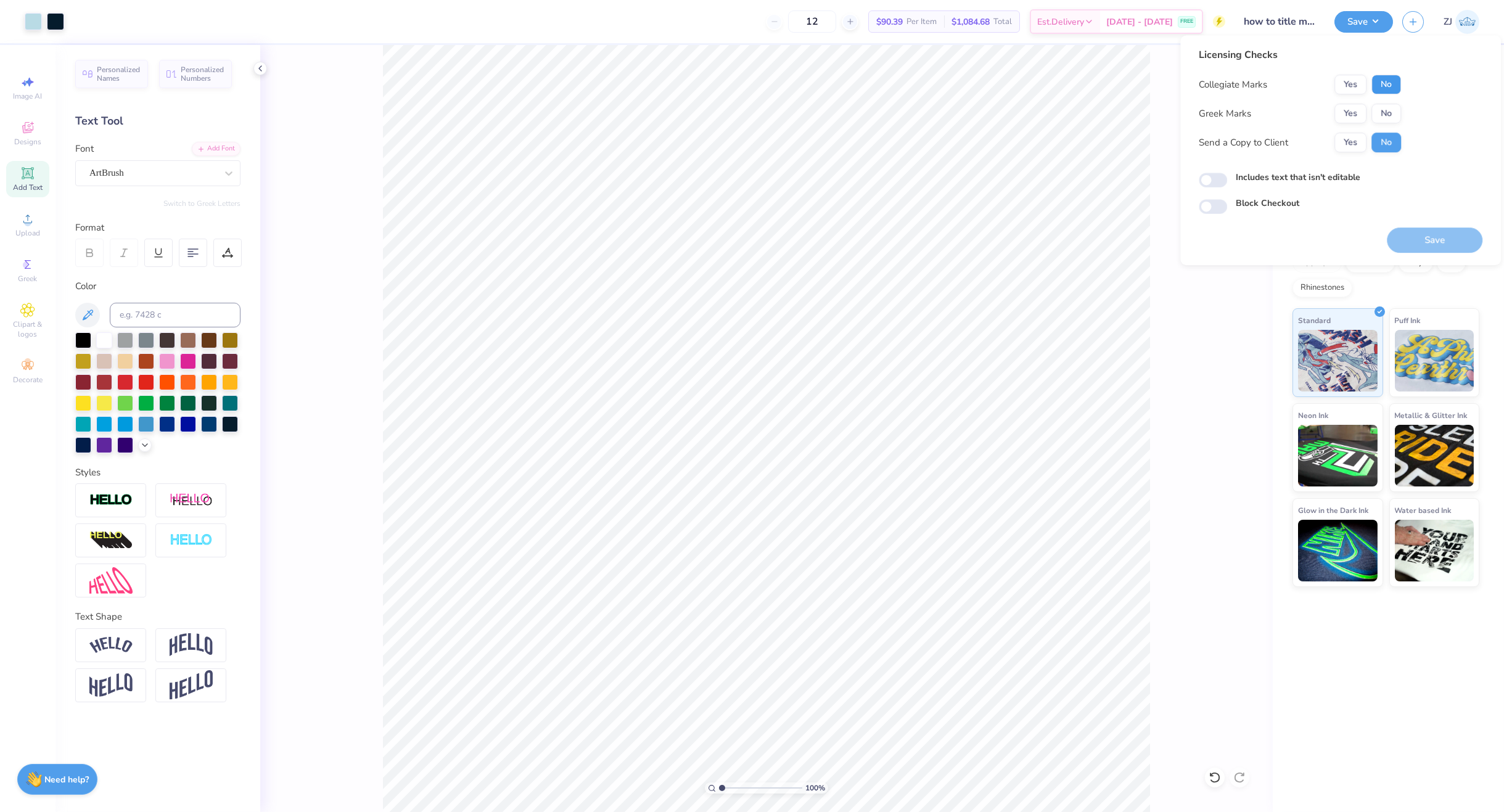
click at [1389, 89] on button "No" at bounding box center [1386, 84] width 30 height 20
click at [1391, 106] on button "No" at bounding box center [1386, 113] width 30 height 20
click at [1213, 183] on input "Includes text that isn't editable" at bounding box center [1213, 180] width 28 height 15
checkbox input "true"
click at [1410, 240] on button "Save" at bounding box center [1434, 240] width 95 height 25
